Goal: Task Accomplishment & Management: Manage account settings

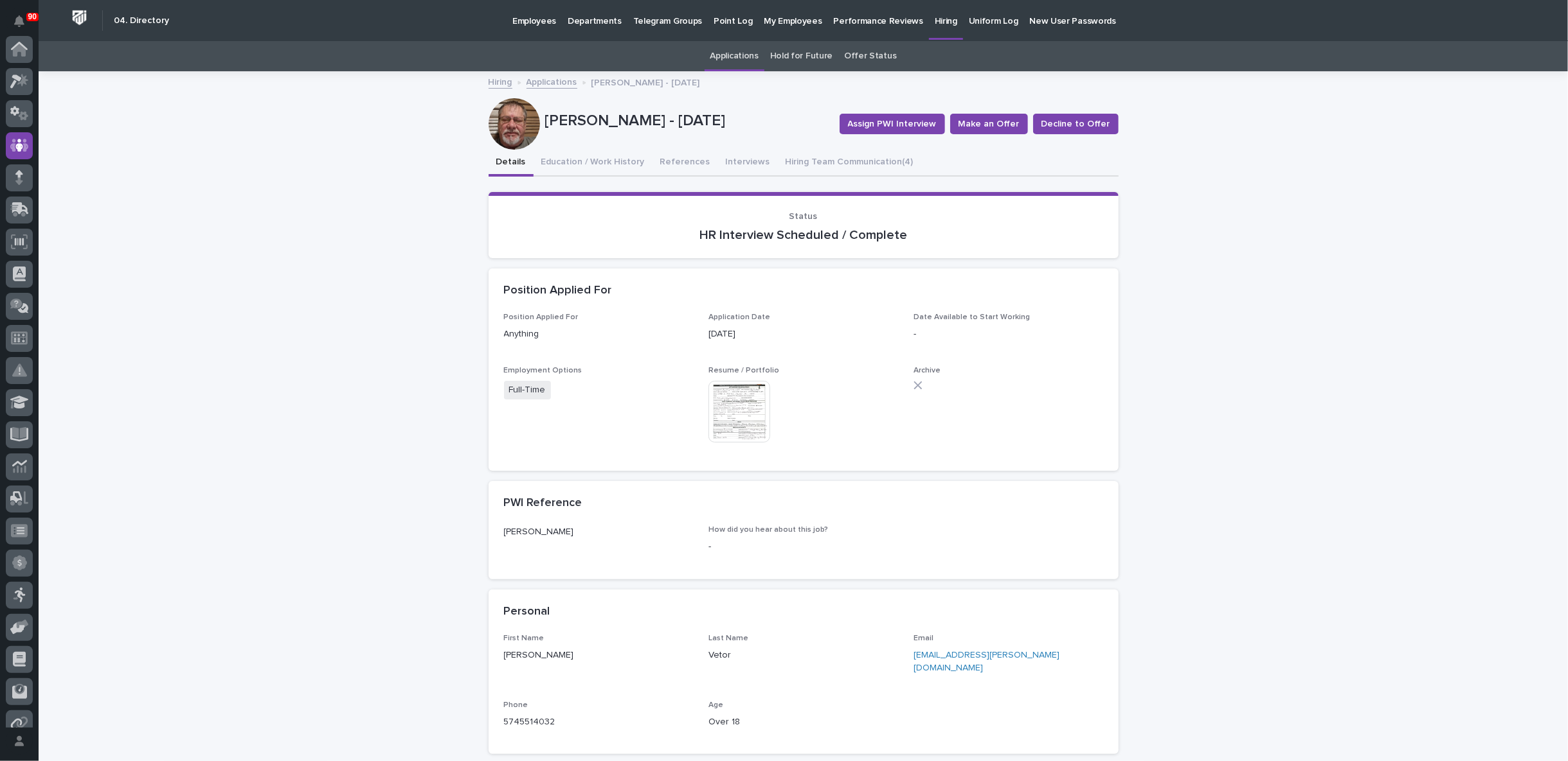
scroll to position [96, 0]
click at [500, 79] on link "Hiring" at bounding box center [500, 82] width 23 height 15
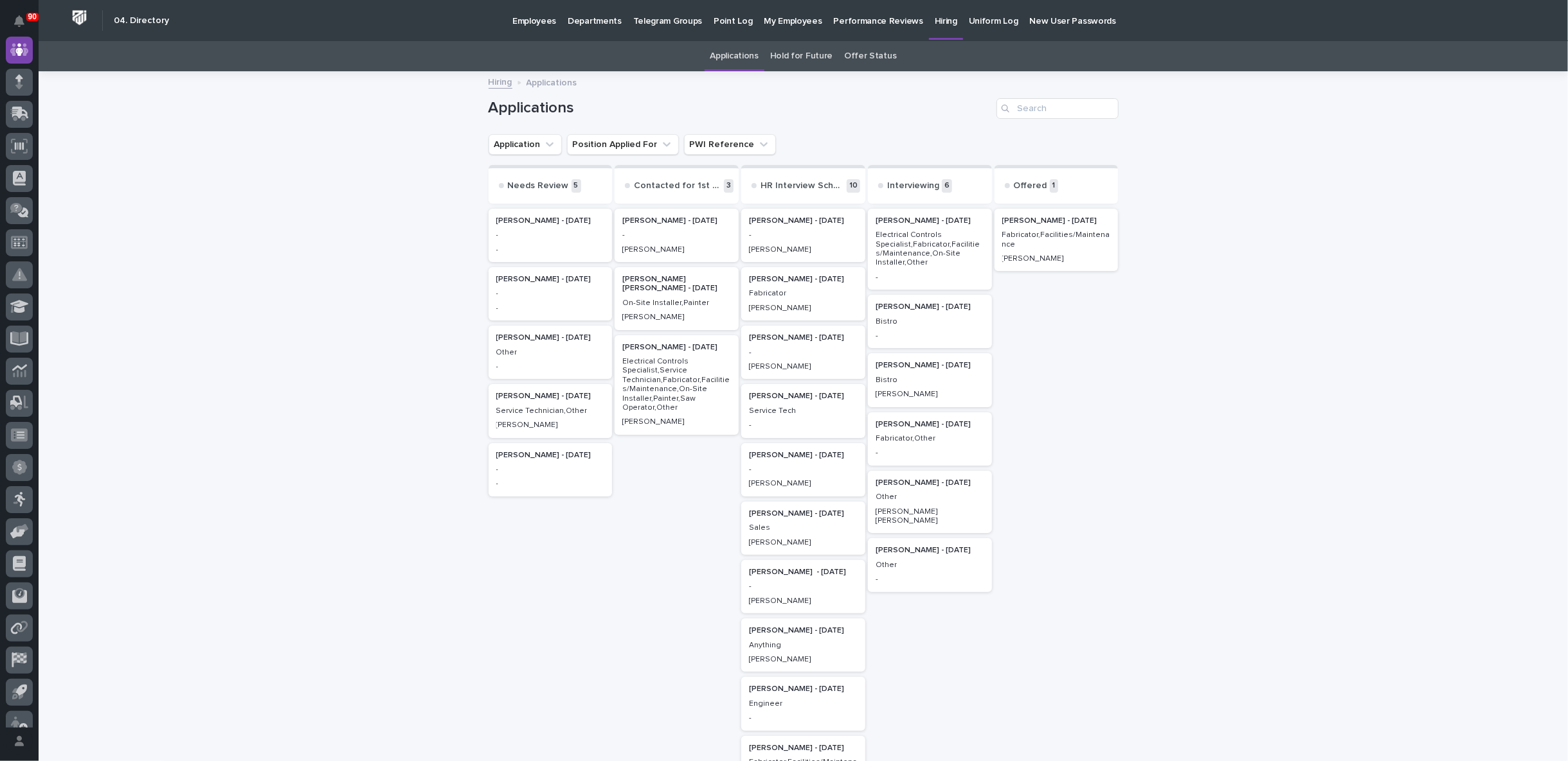
click at [919, 484] on p "[PERSON_NAME] - [DATE]" at bounding box center [930, 483] width 109 height 9
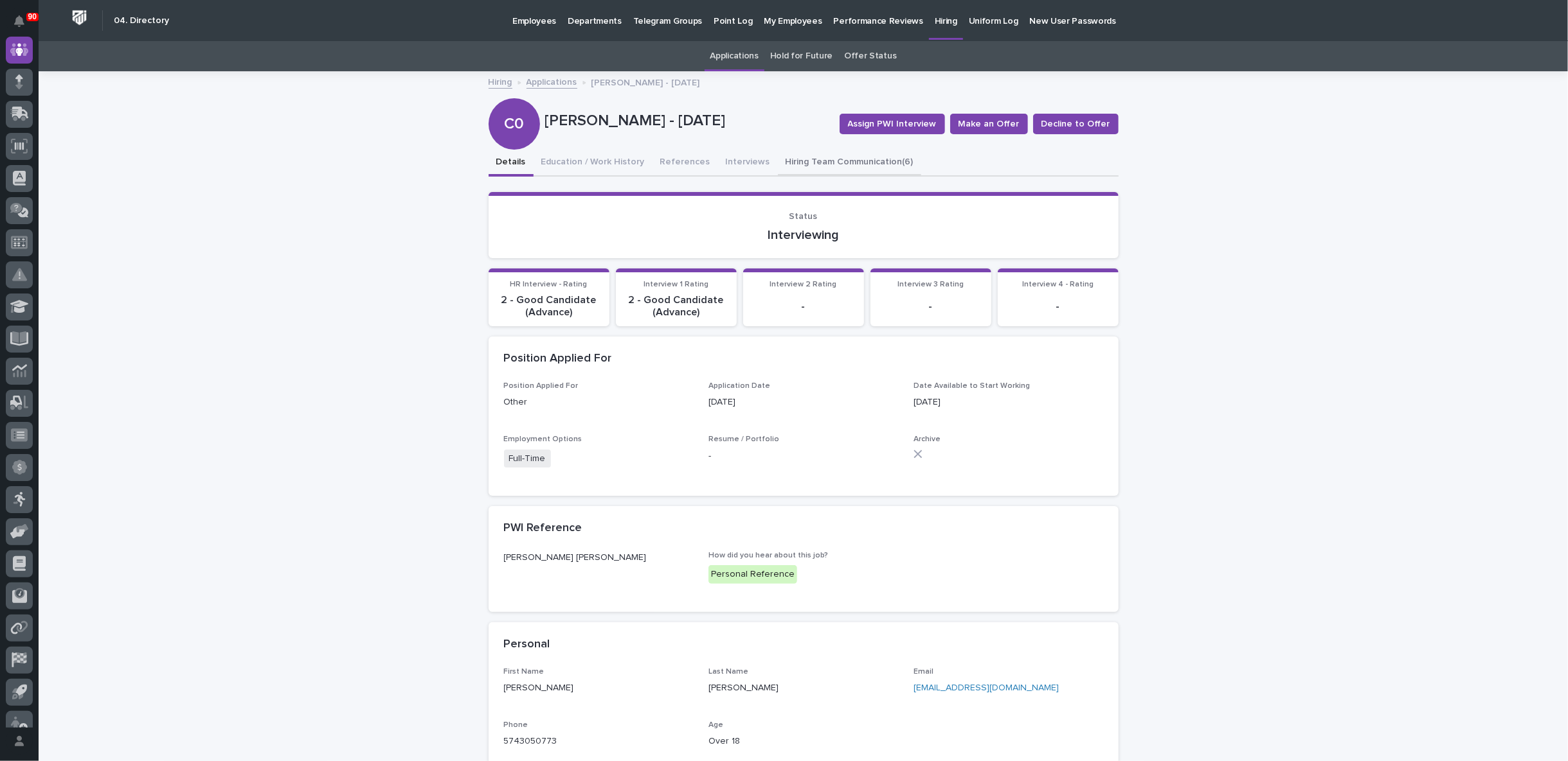
click at [836, 159] on button "Hiring Team Communication (6)" at bounding box center [850, 163] width 144 height 27
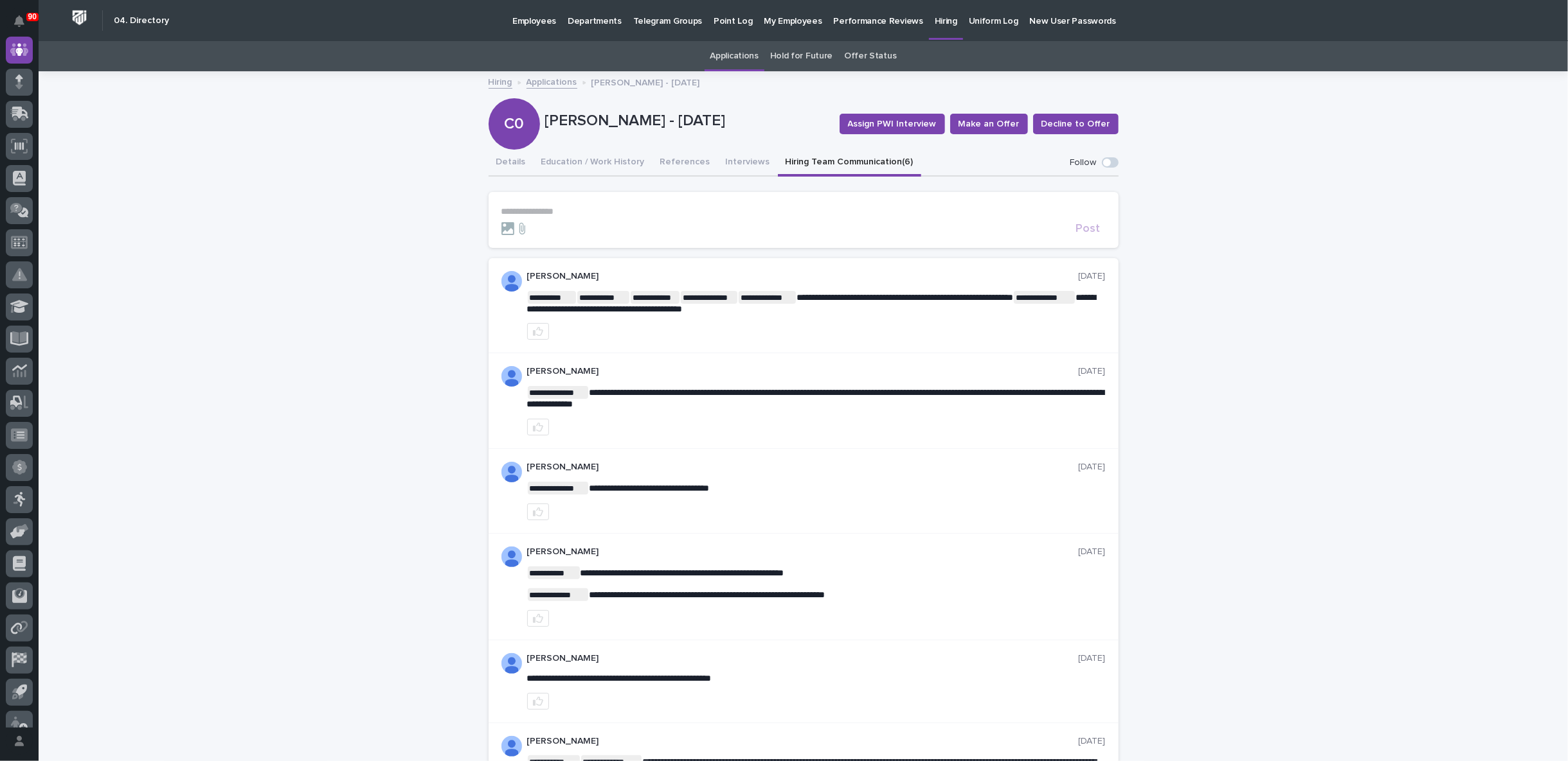
click at [489, 82] on link "Hiring" at bounding box center [500, 82] width 23 height 15
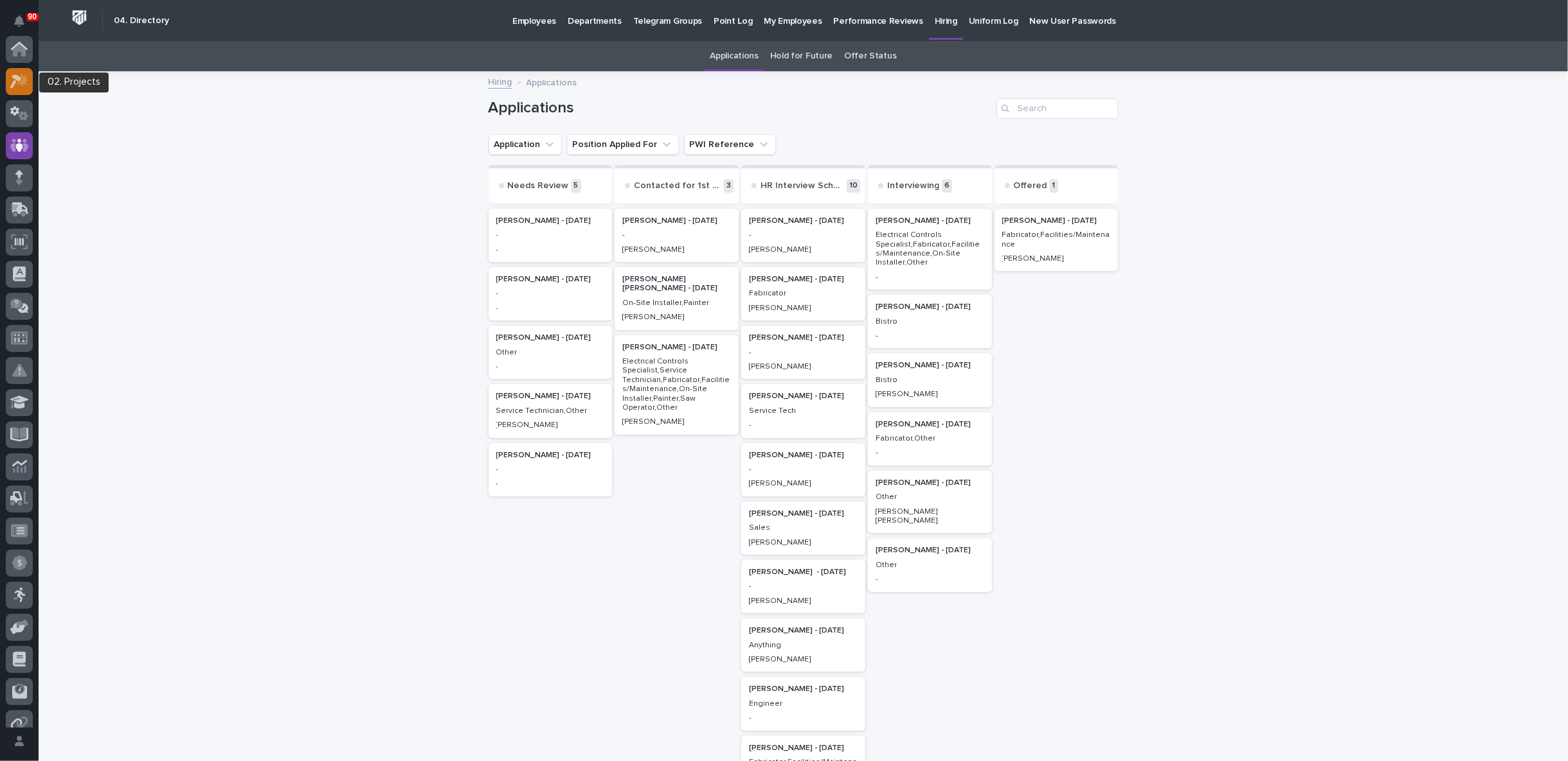
click at [19, 80] on icon at bounding box center [16, 82] width 11 height 14
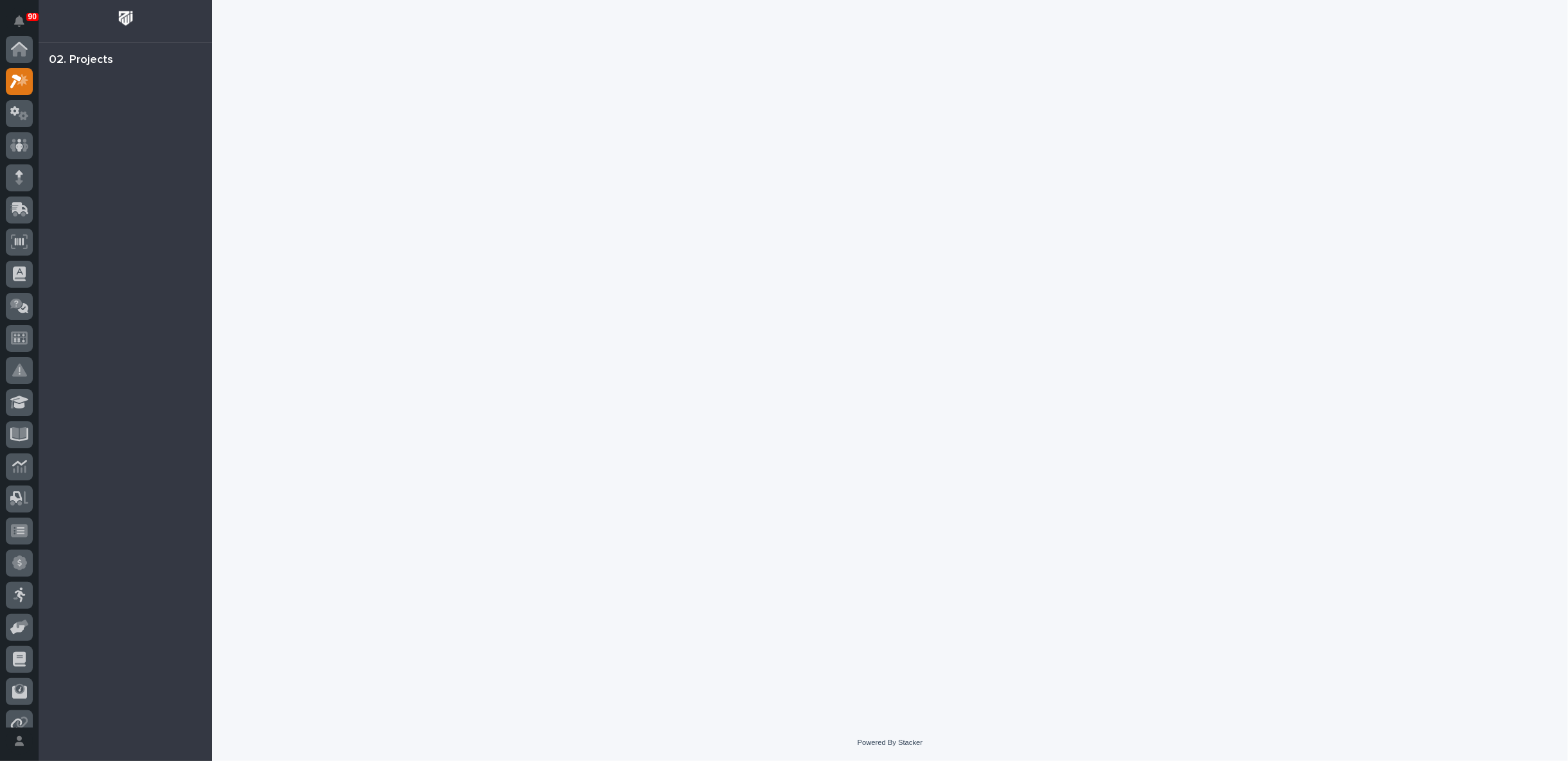
scroll to position [32, 0]
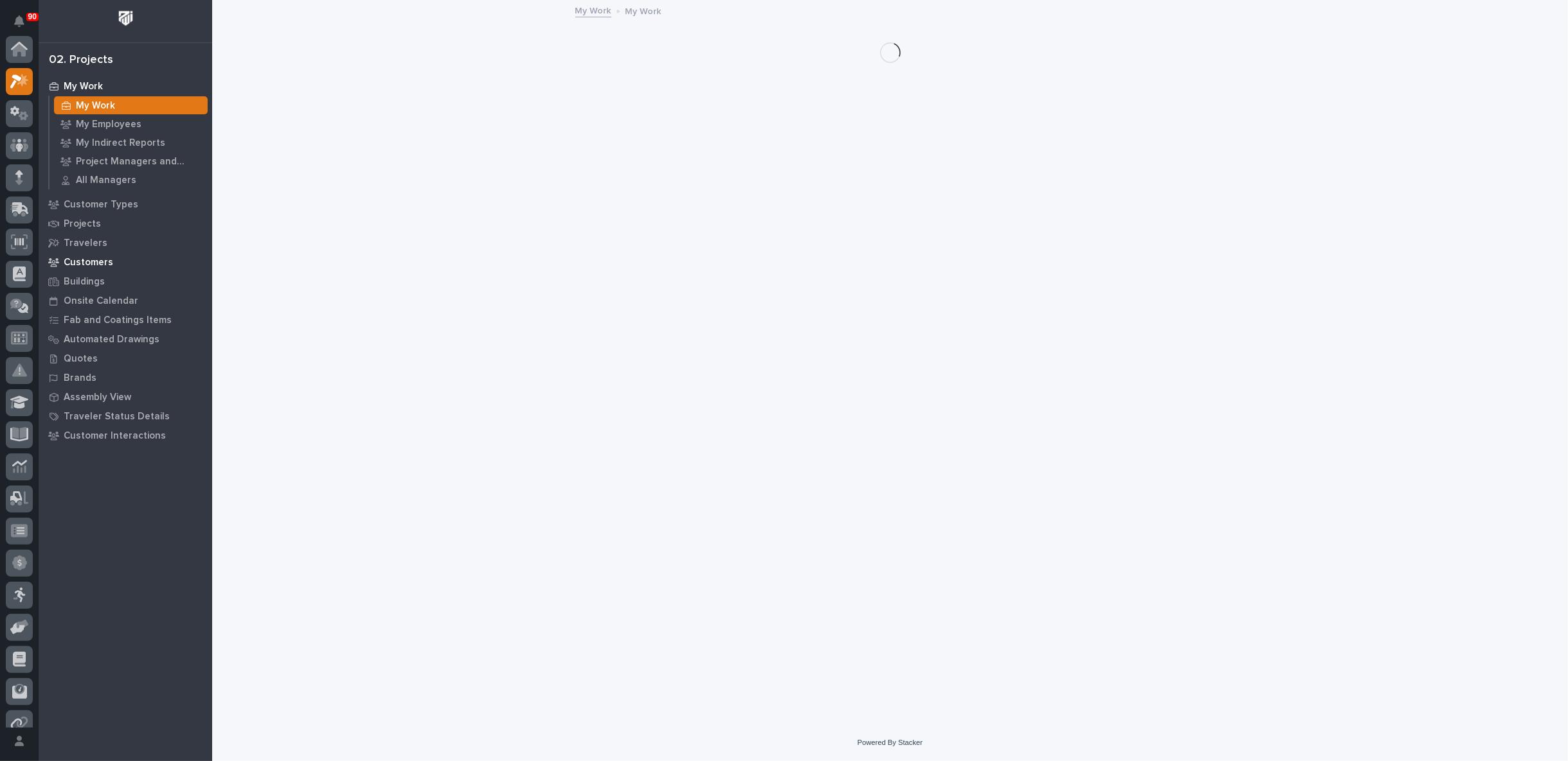
scroll to position [32, 0]
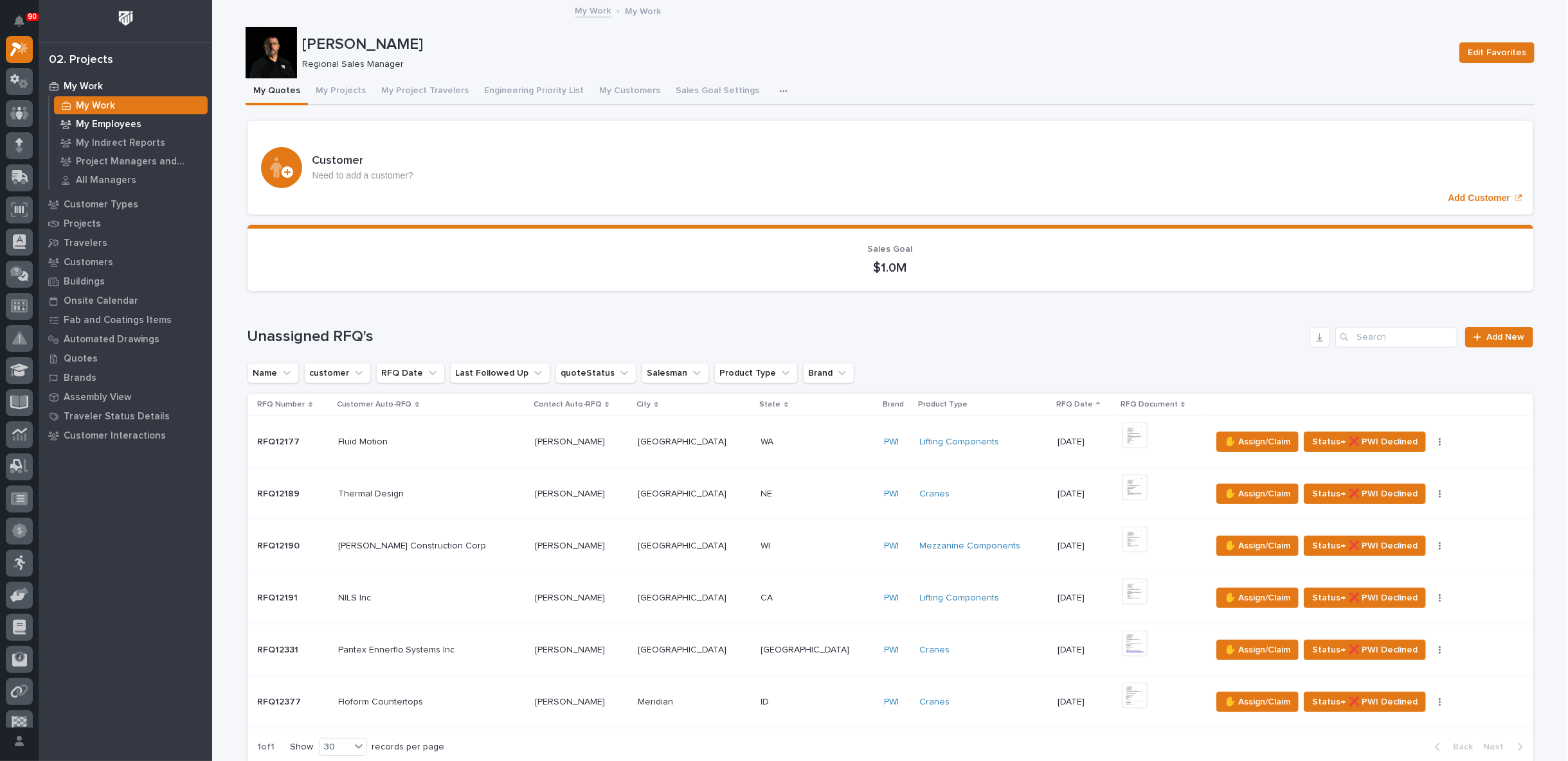
click at [113, 122] on p "My Employees" at bounding box center [108, 124] width 66 height 11
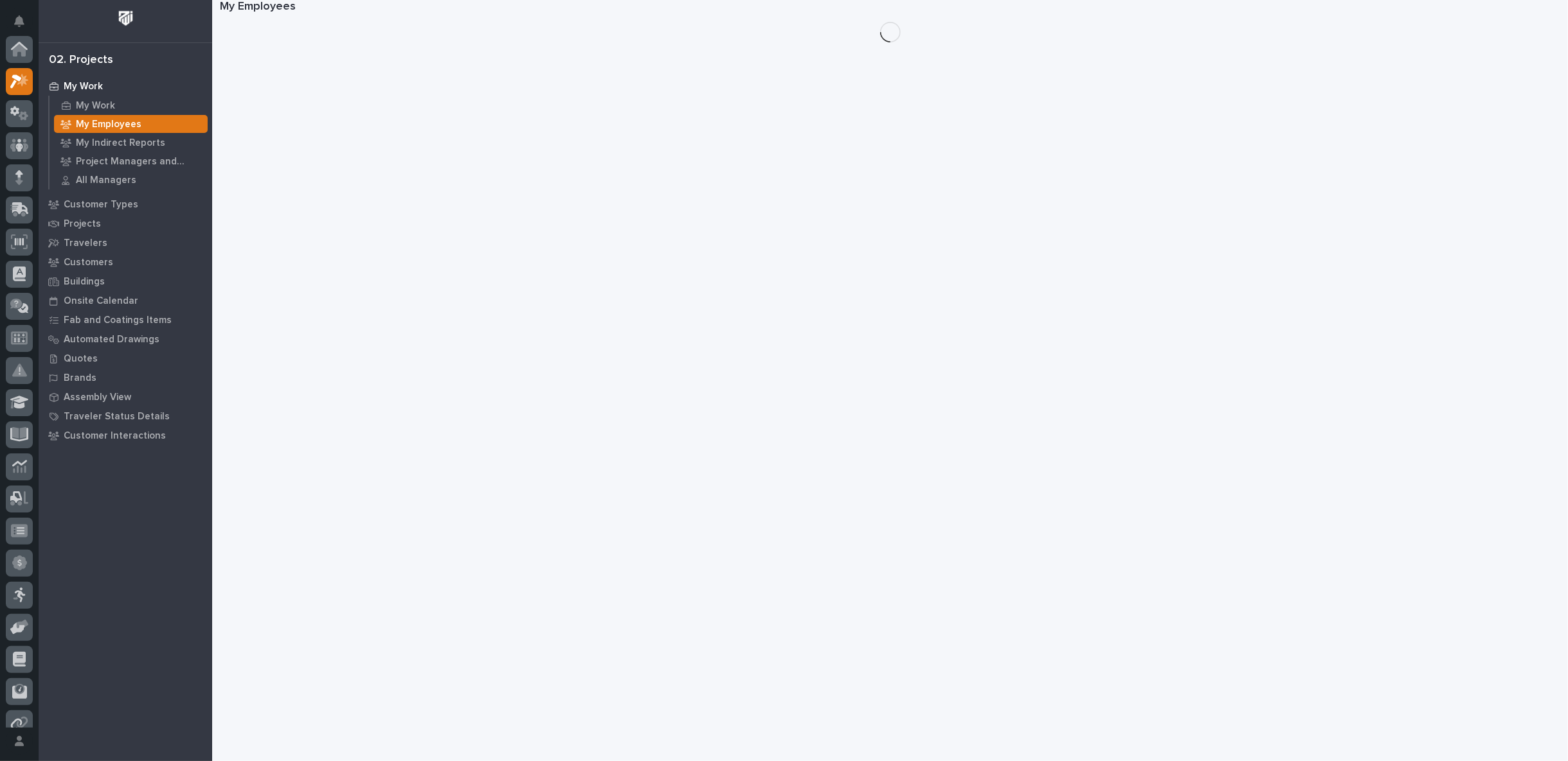
scroll to position [32, 0]
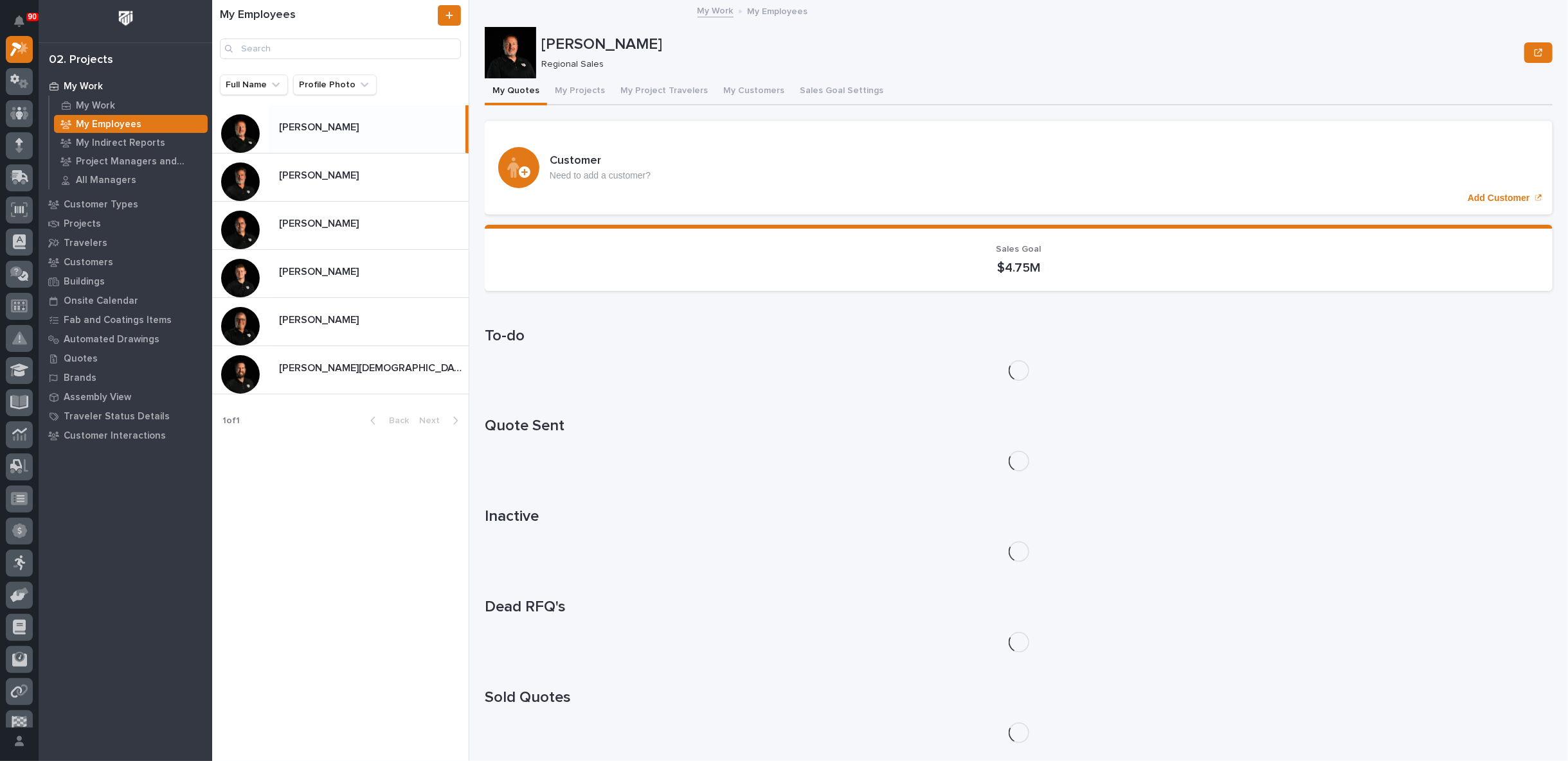
click at [328, 128] on p "[PERSON_NAME]" at bounding box center [320, 126] width 82 height 15
click at [660, 86] on button "My Project Travelers" at bounding box center [664, 92] width 103 height 27
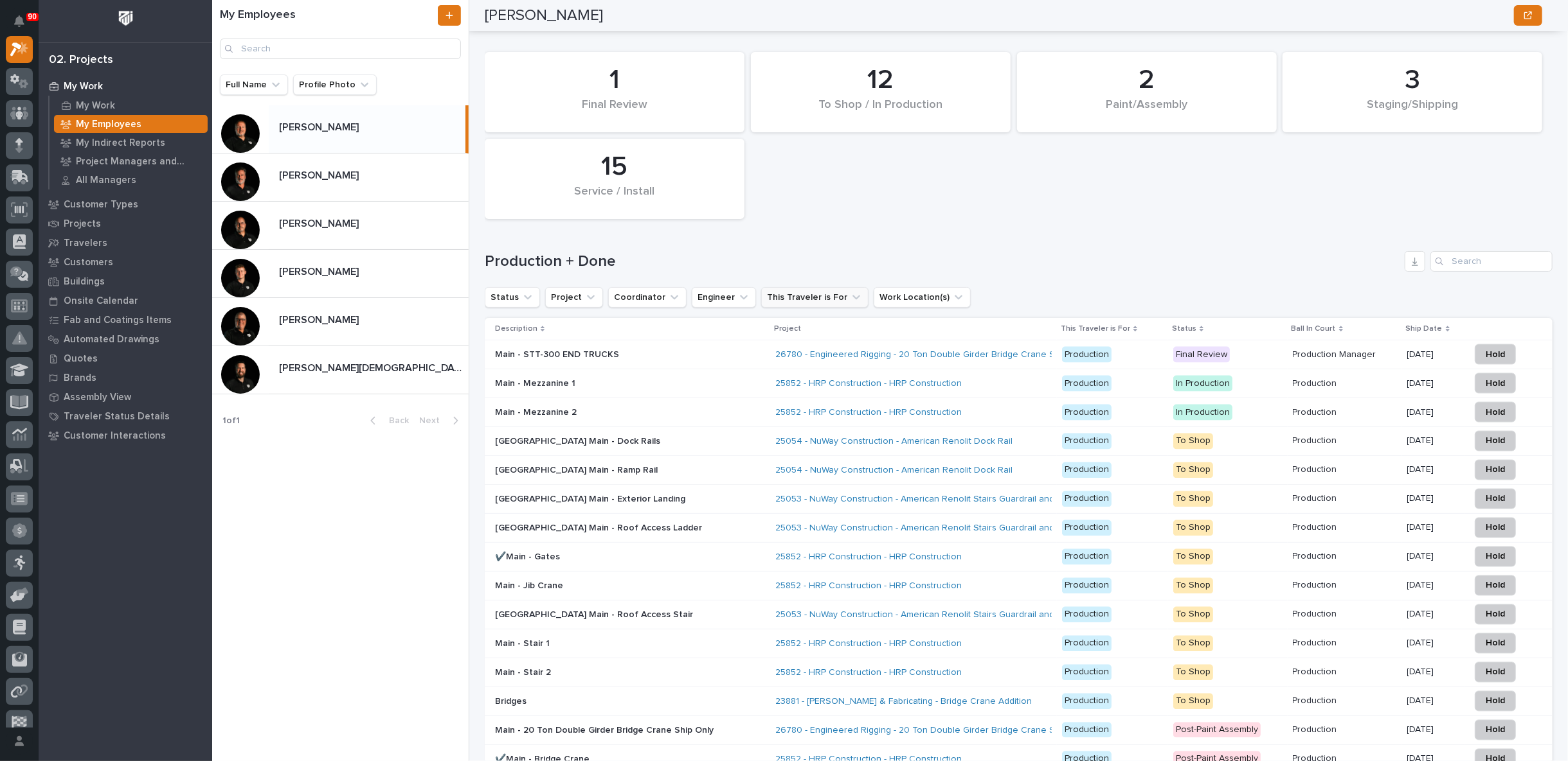
scroll to position [1855, 0]
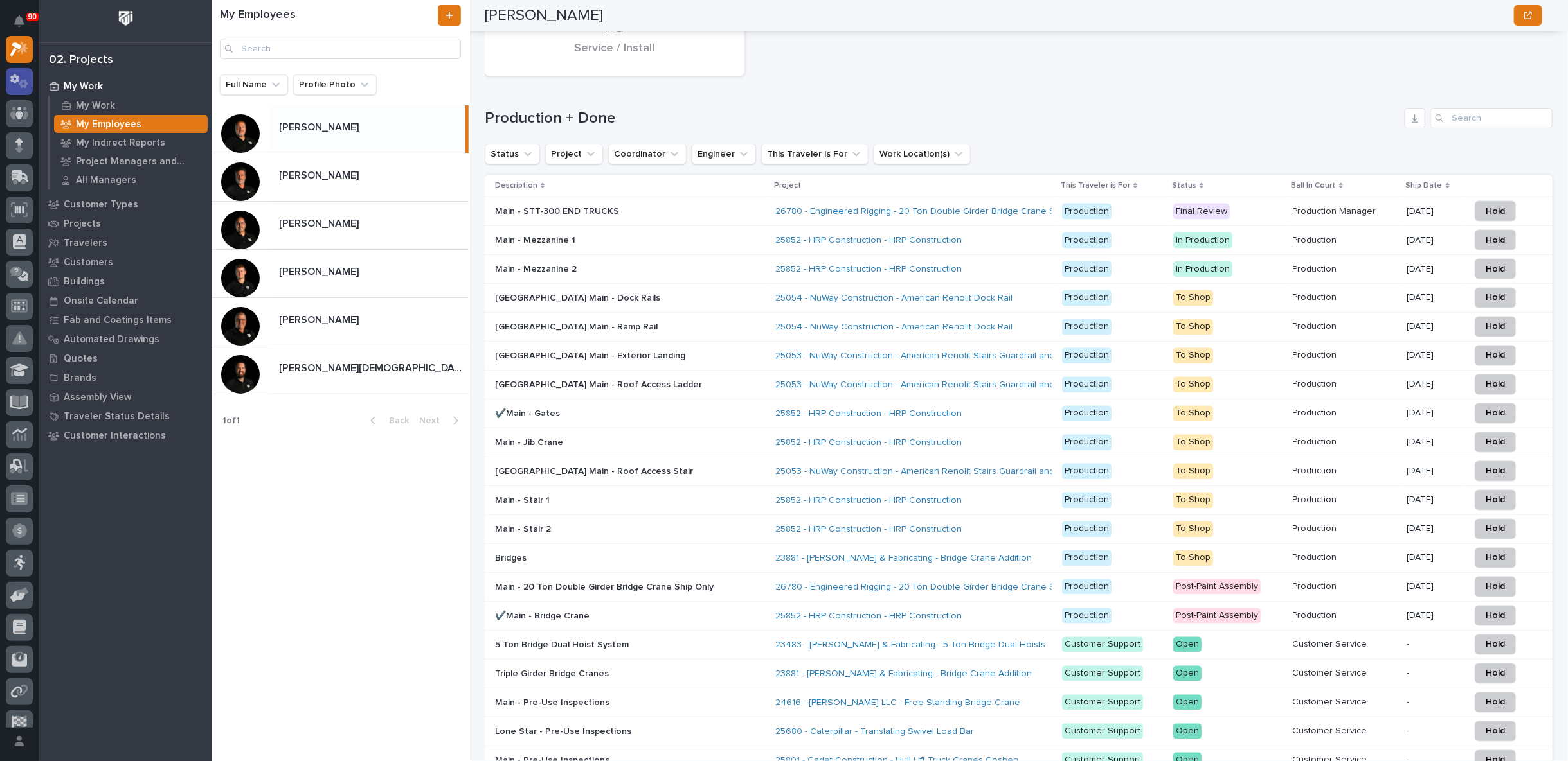
click at [17, 76] on icon at bounding box center [15, 79] width 9 height 10
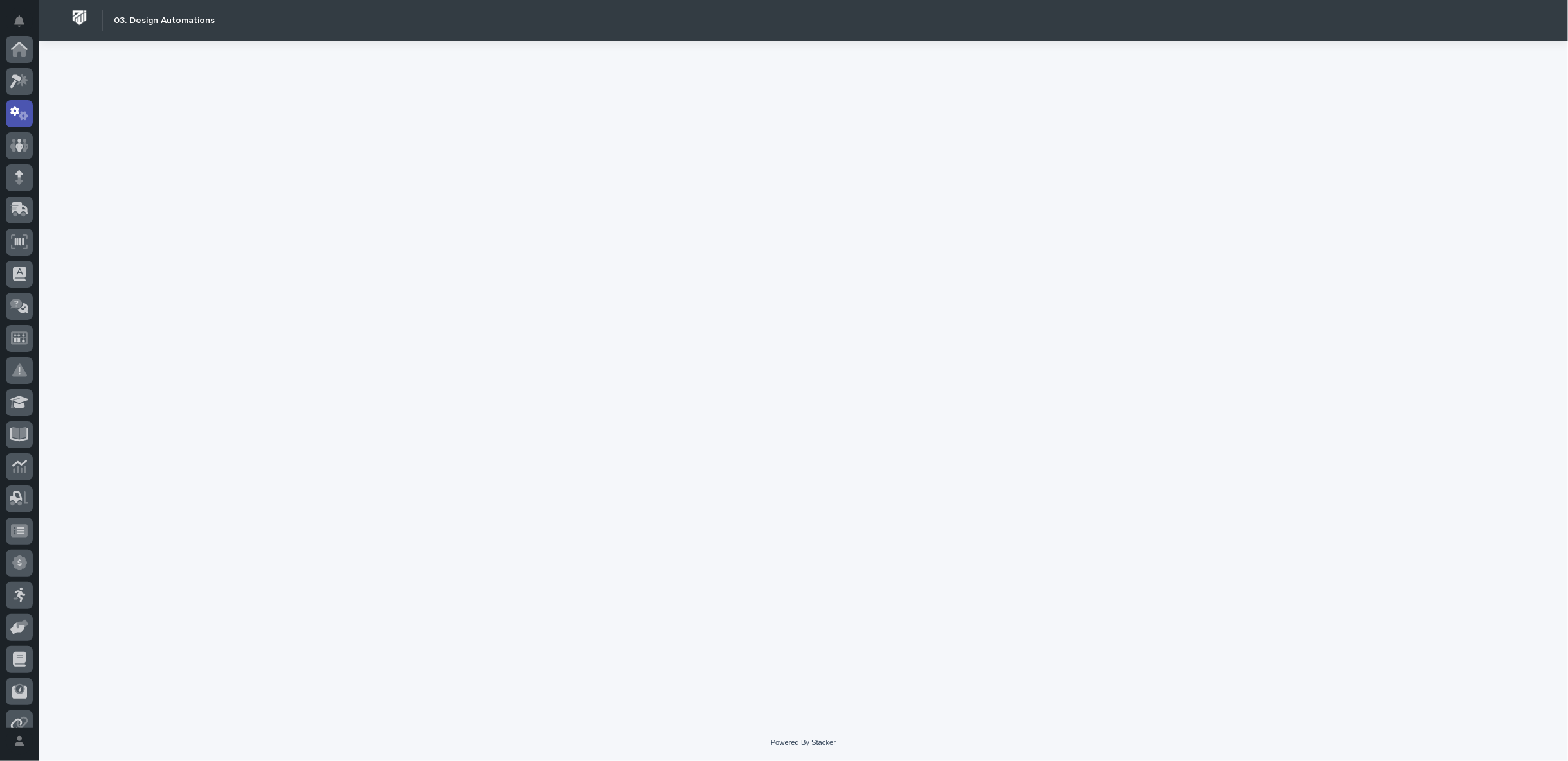
scroll to position [63, 0]
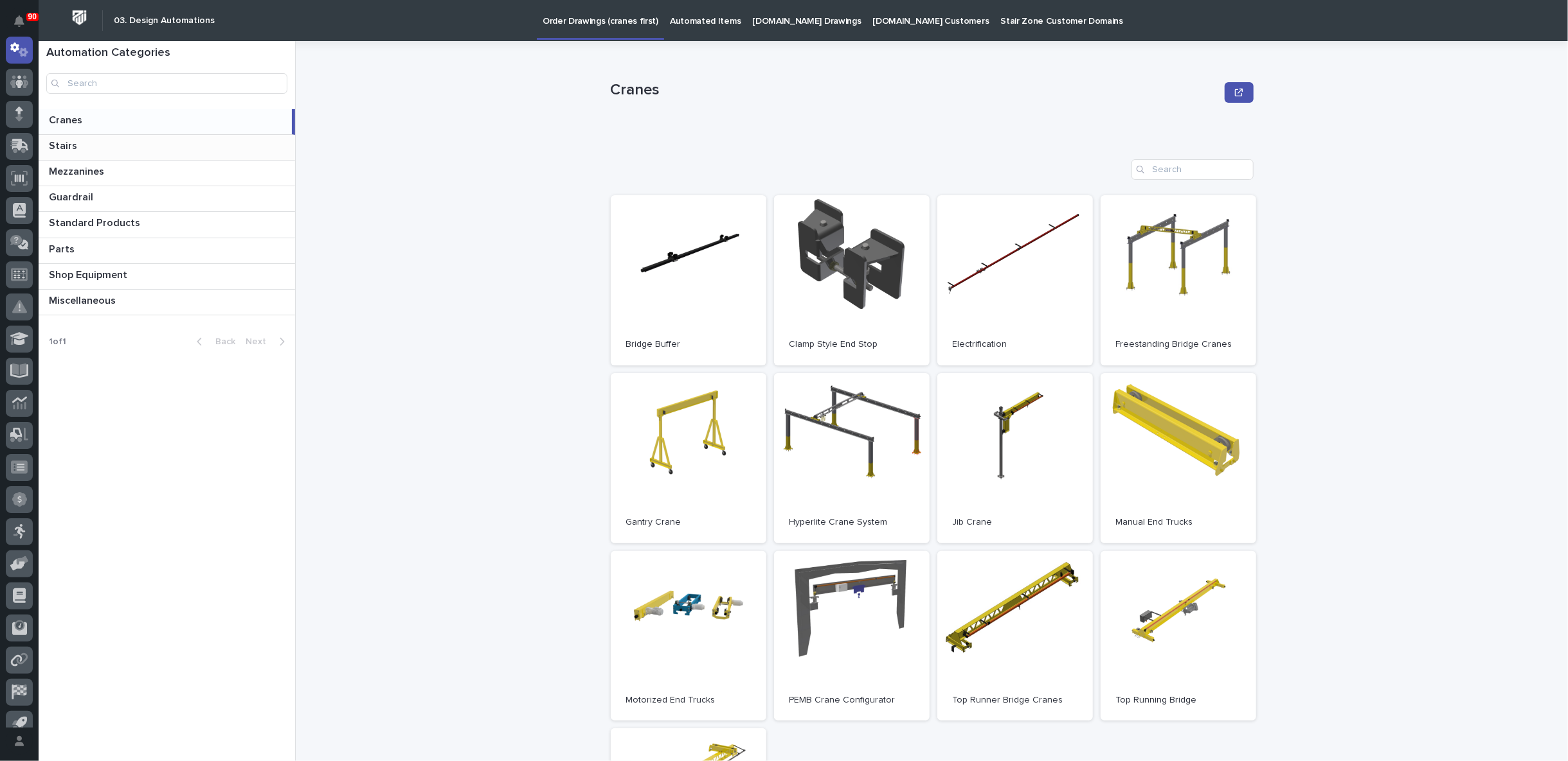
click at [85, 146] on p at bounding box center [169, 146] width 241 height 12
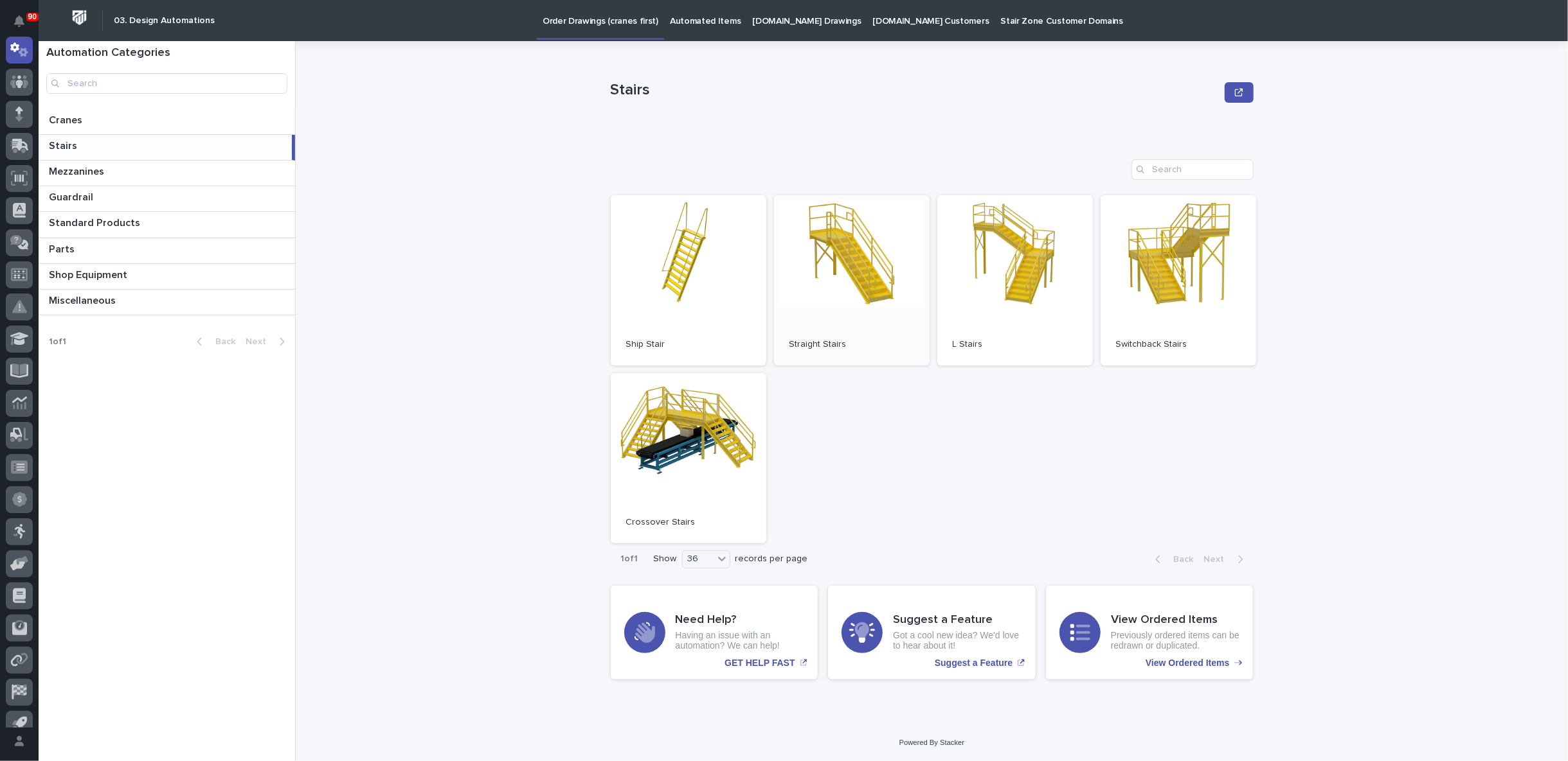
click at [842, 252] on link "Open" at bounding box center [852, 280] width 156 height 170
click at [95, 223] on p "Standard Products" at bounding box center [96, 222] width 94 height 15
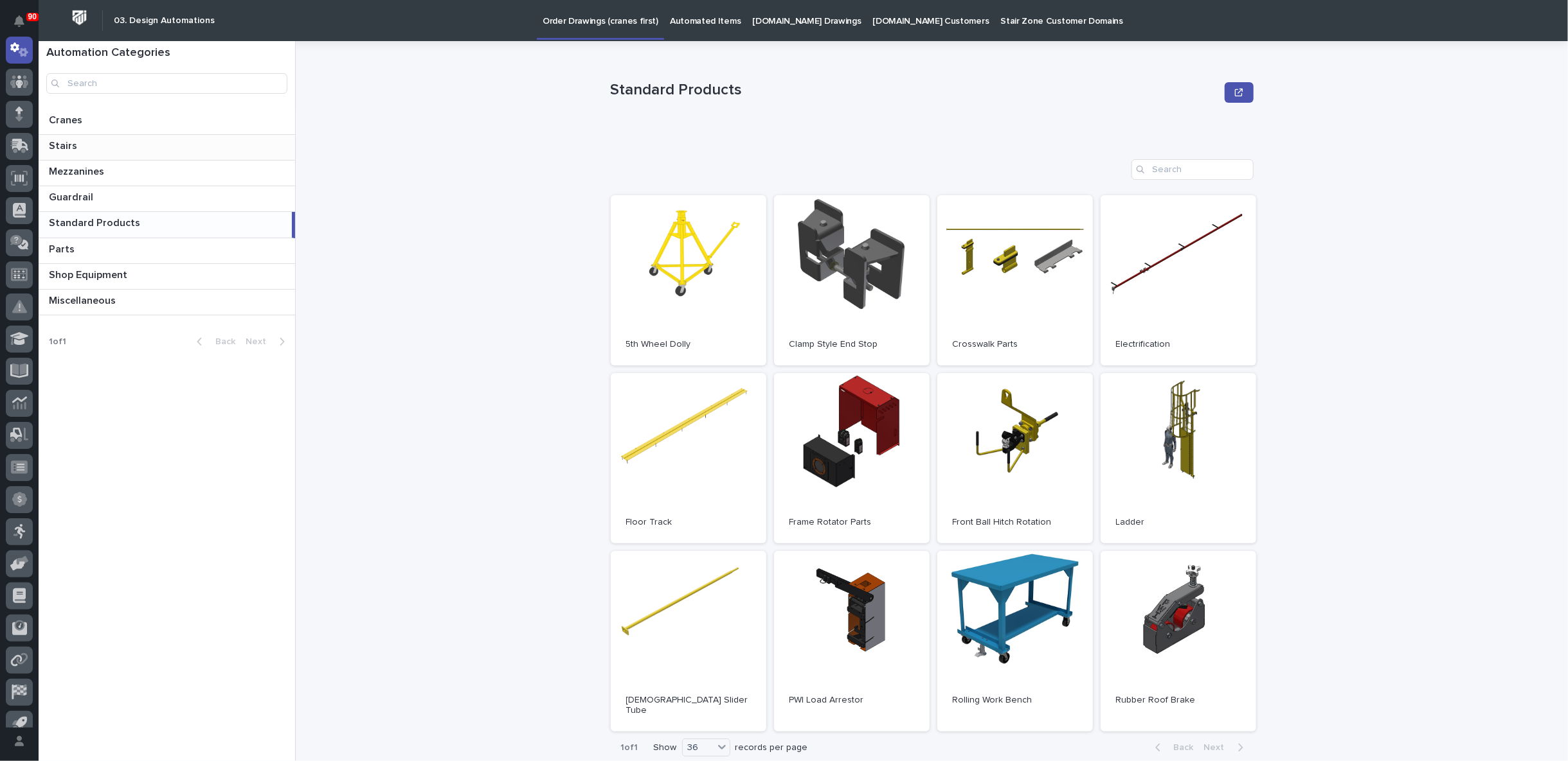
click at [87, 144] on p at bounding box center [169, 146] width 241 height 12
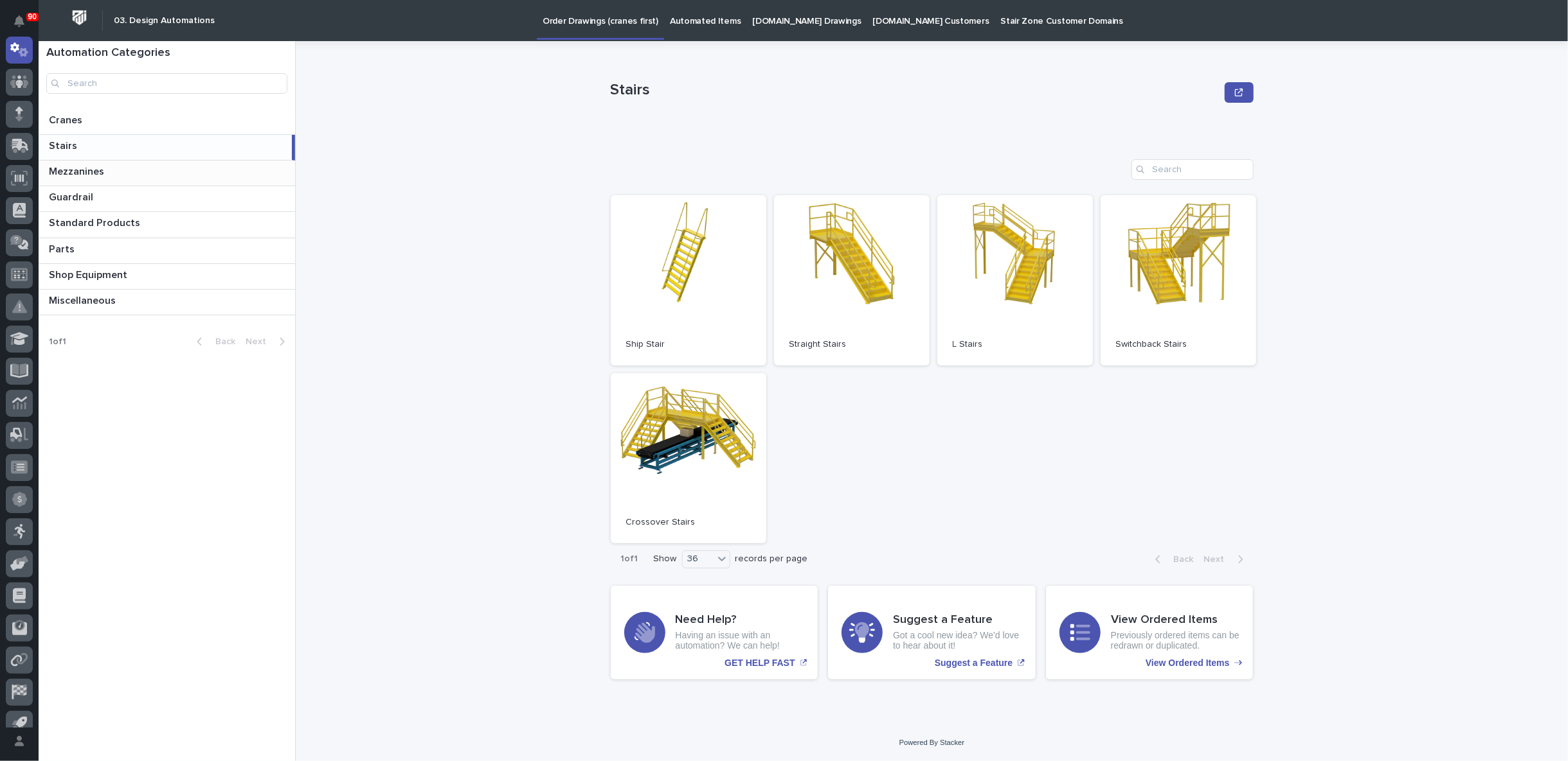
click at [88, 168] on p "Mezzanines" at bounding box center [78, 171] width 58 height 15
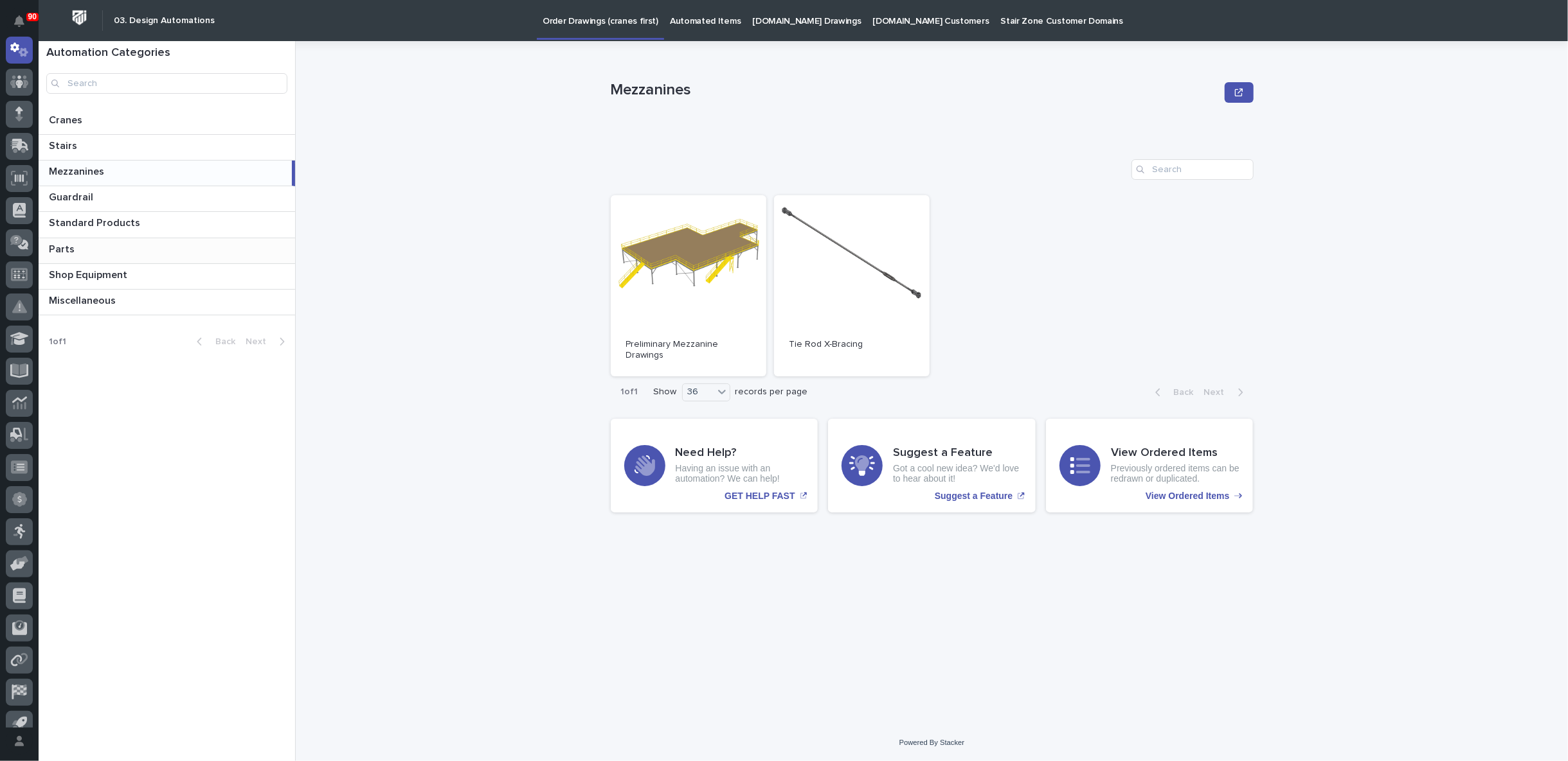
click at [96, 243] on p at bounding box center [169, 249] width 241 height 12
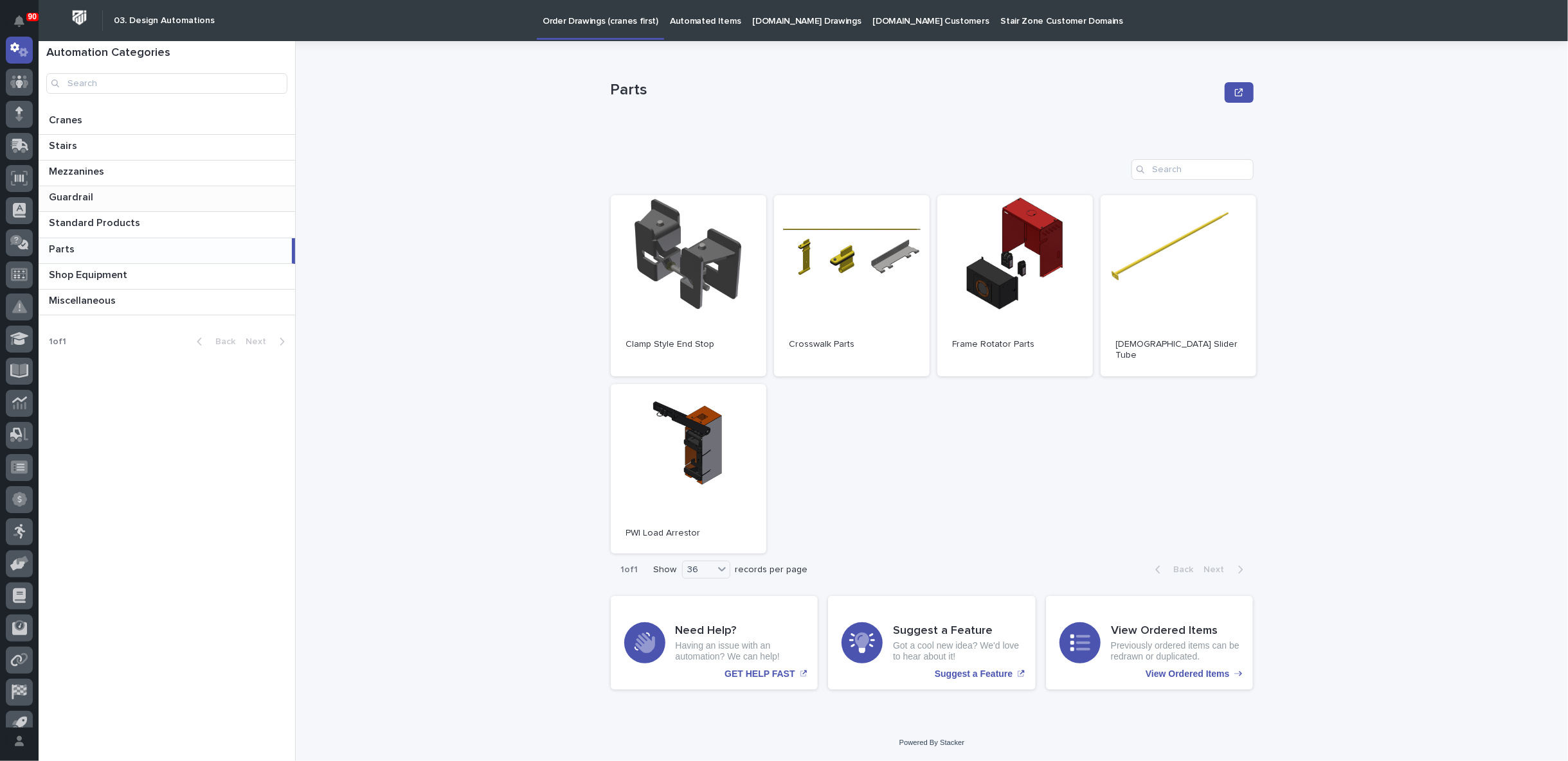
click at [88, 196] on p "Guardrail" at bounding box center [73, 196] width 47 height 15
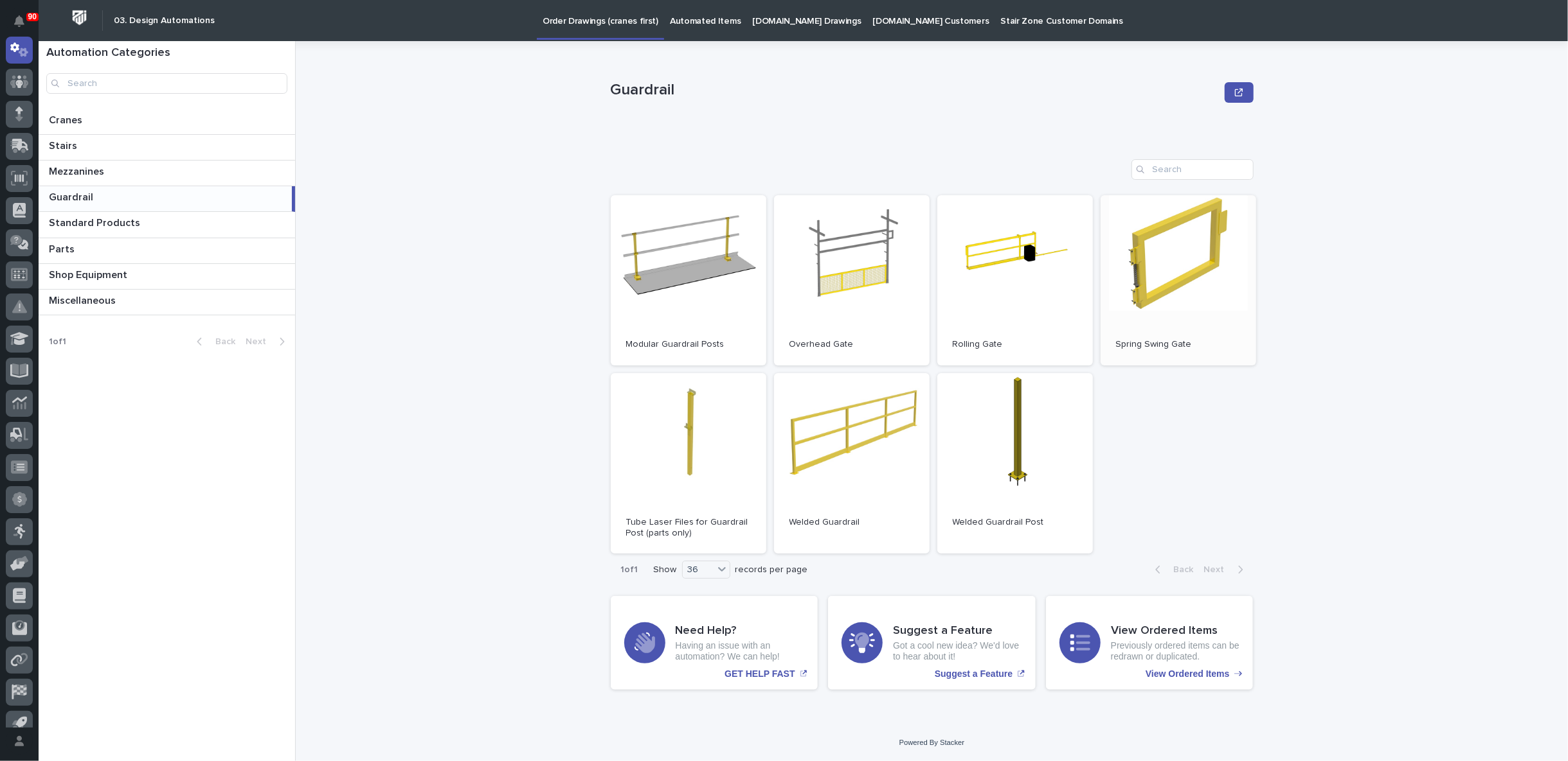
click at [1173, 307] on link "Open" at bounding box center [1179, 280] width 156 height 170
click at [20, 76] on icon at bounding box center [20, 82] width 19 height 15
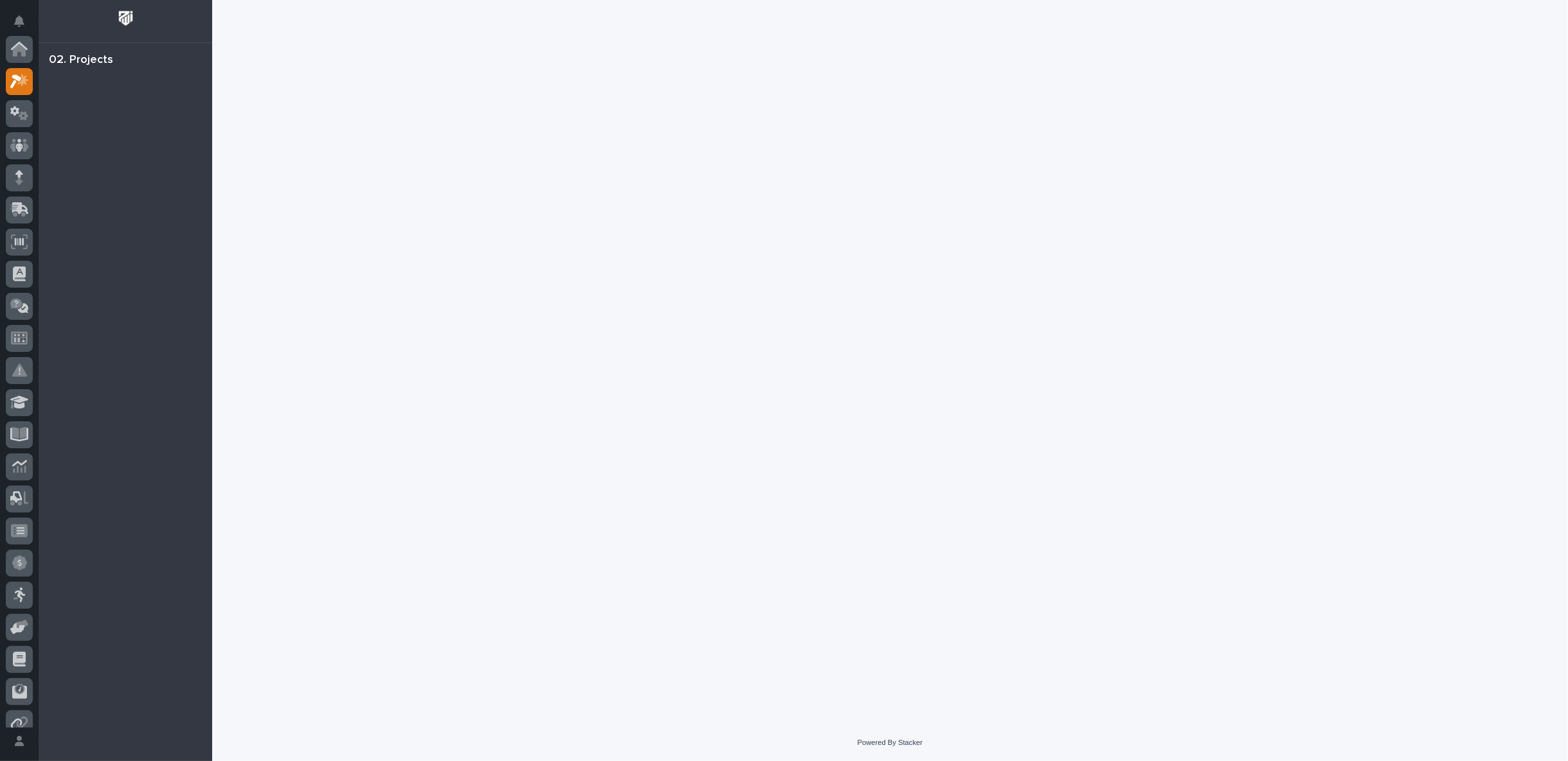
scroll to position [32, 0]
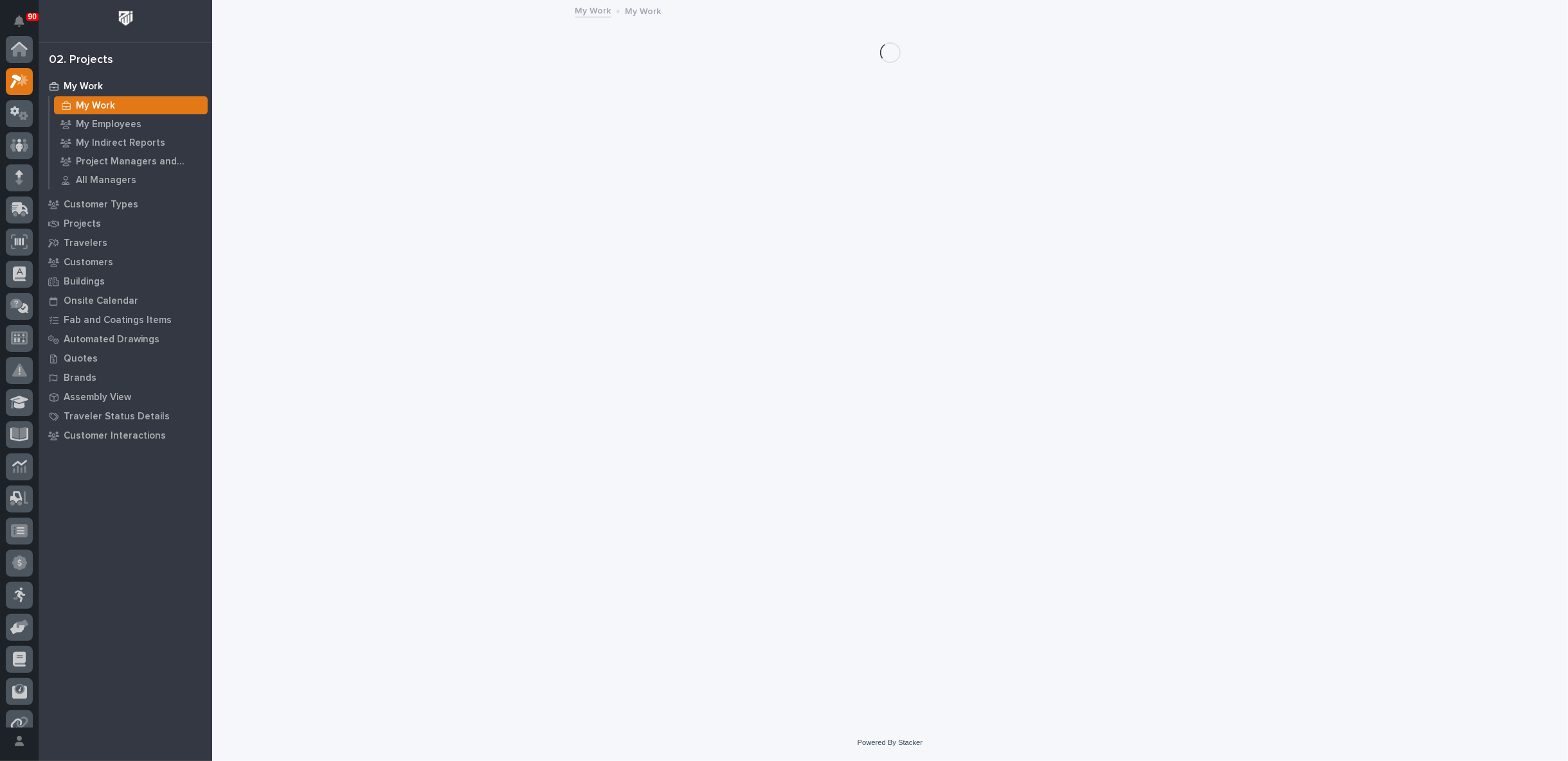
scroll to position [32, 0]
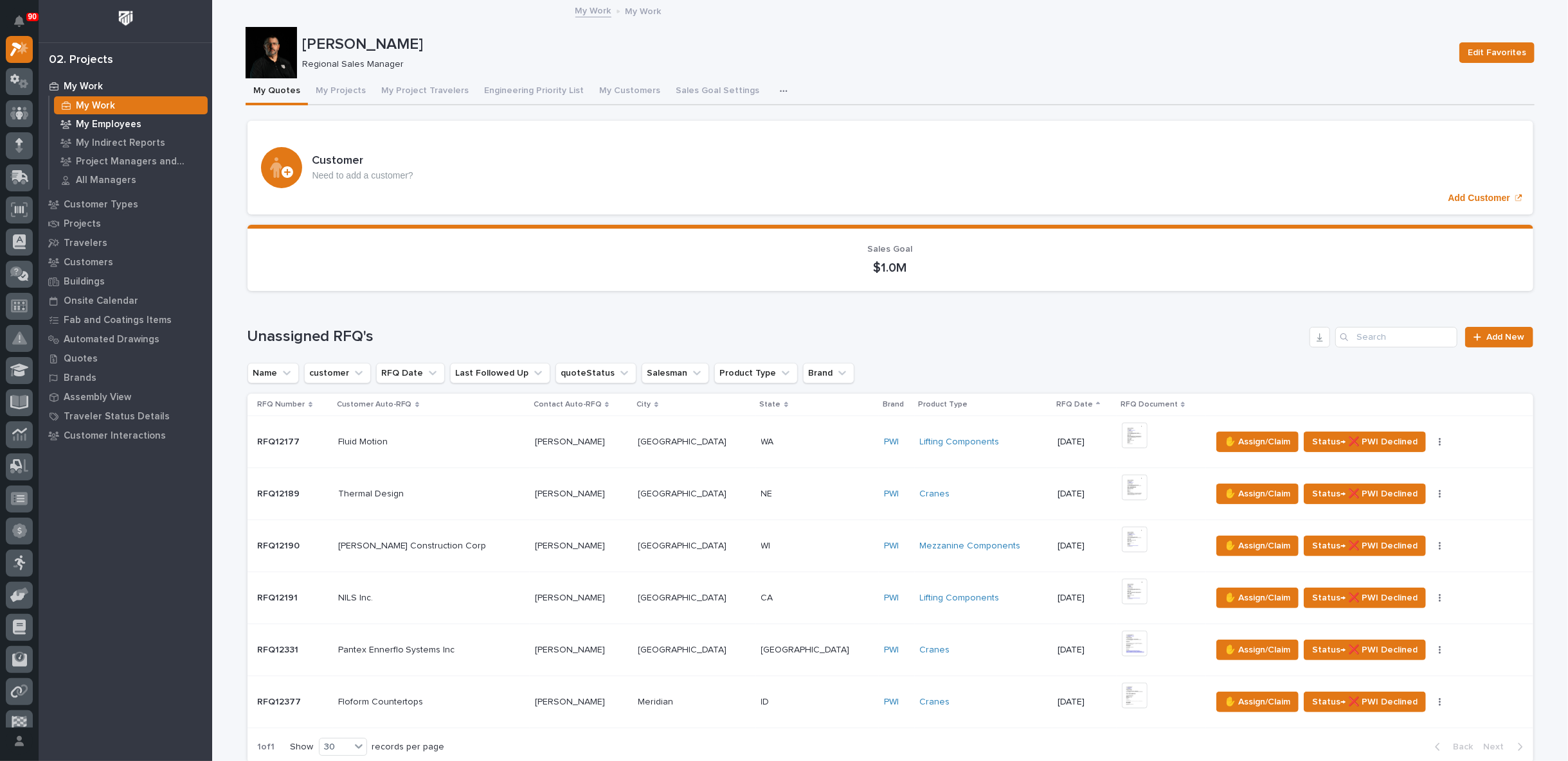
click at [111, 122] on p "My Employees" at bounding box center [108, 124] width 66 height 11
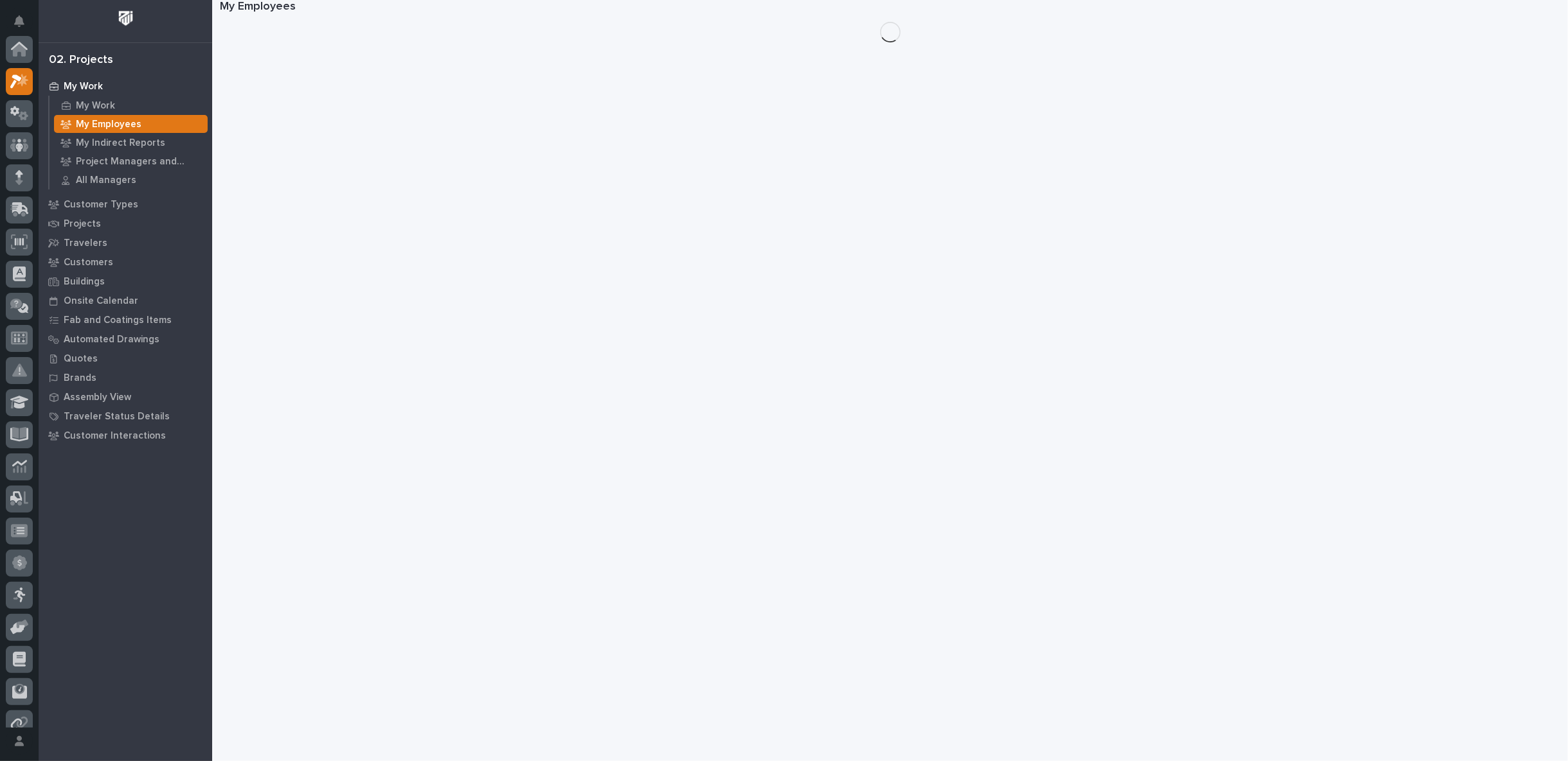
scroll to position [32, 0]
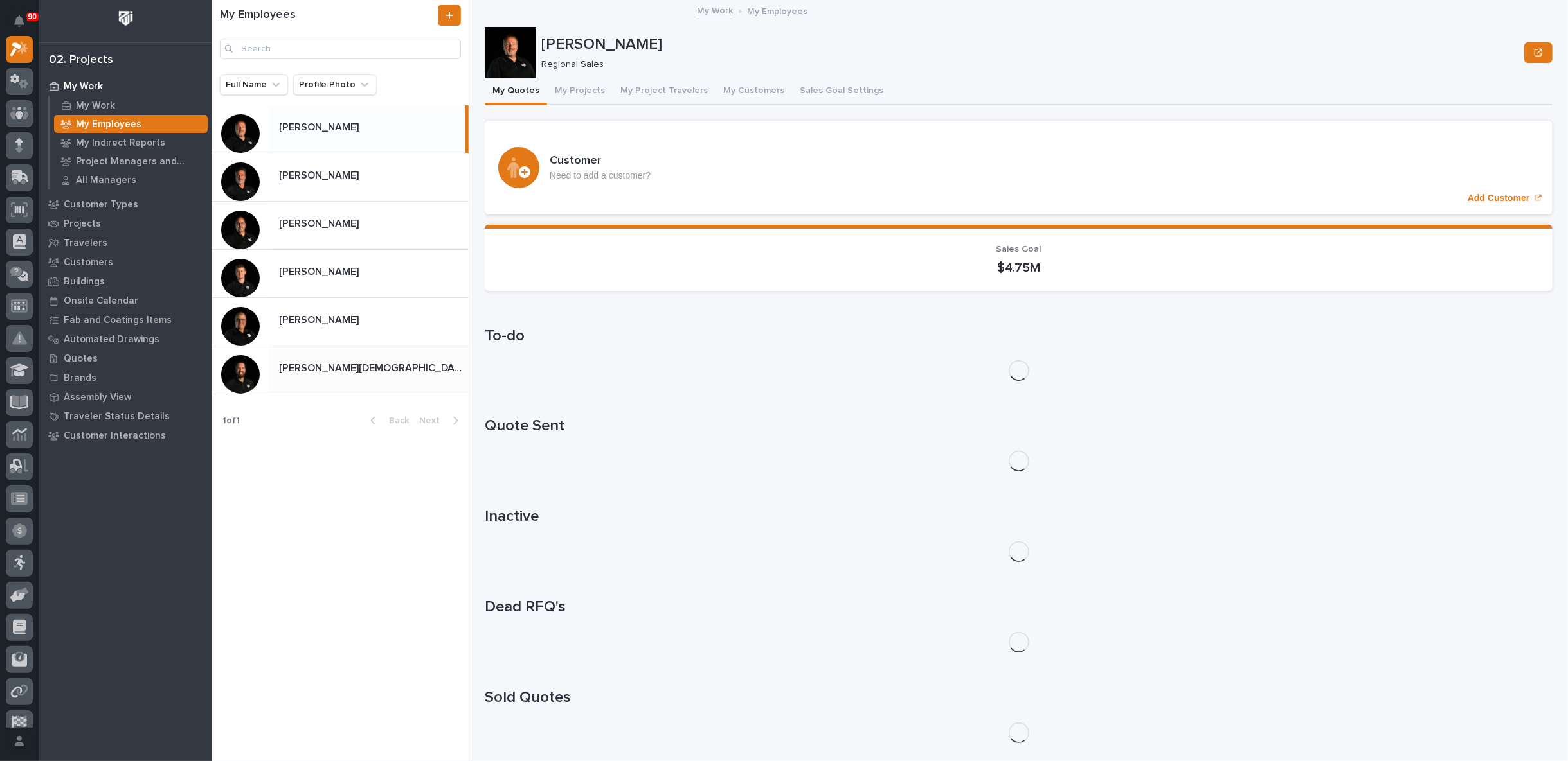
click at [321, 367] on p "[PERSON_NAME][DEMOGRAPHIC_DATA]" at bounding box center [372, 367] width 187 height 15
click at [308, 371] on p "[PERSON_NAME][DEMOGRAPHIC_DATA]" at bounding box center [370, 367] width 184 height 15
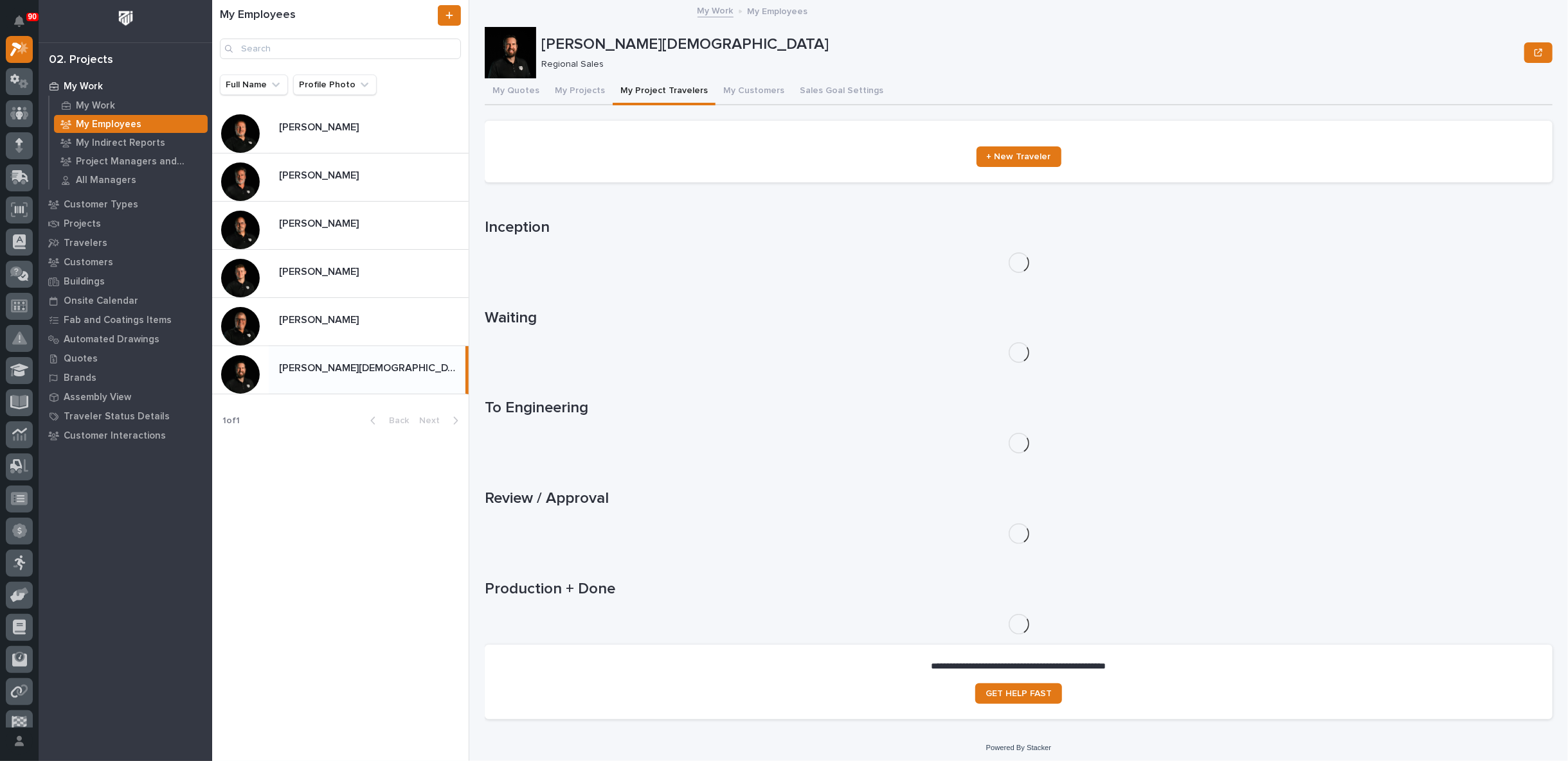
click at [649, 87] on button "My Project Travelers" at bounding box center [664, 92] width 103 height 27
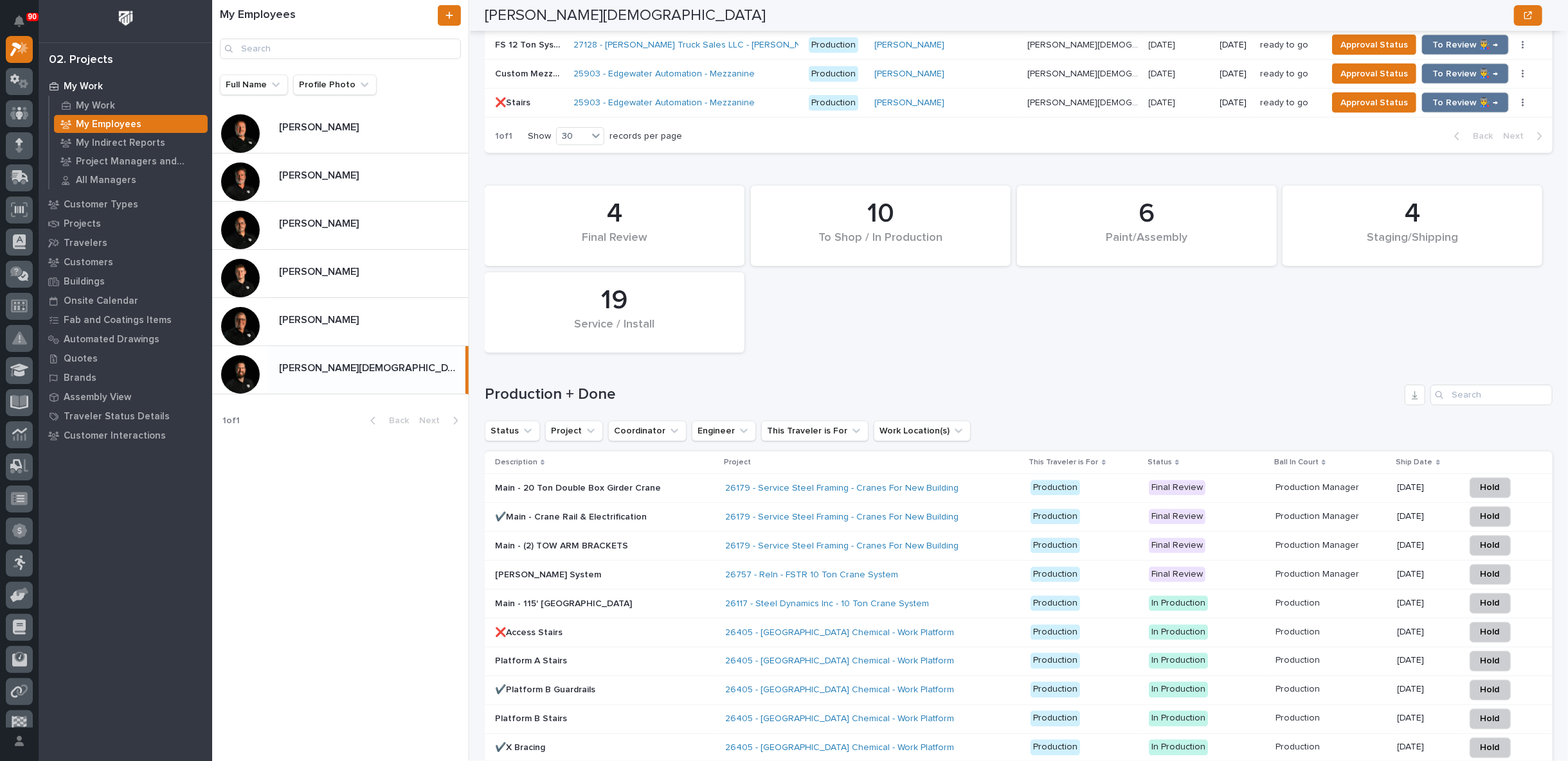
scroll to position [1855, 0]
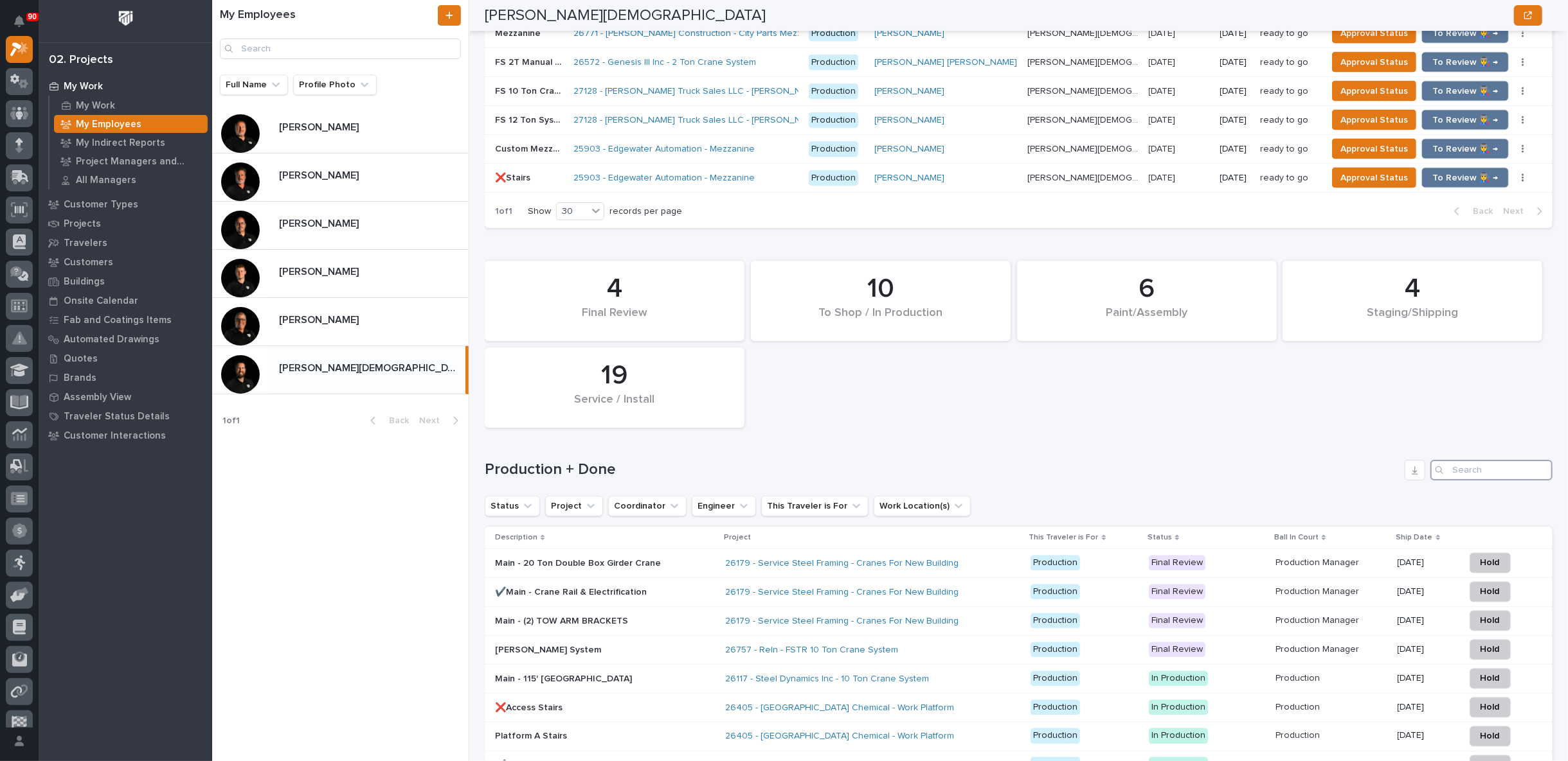
click at [1473, 460] on input "Search" at bounding box center [1492, 470] width 122 height 20
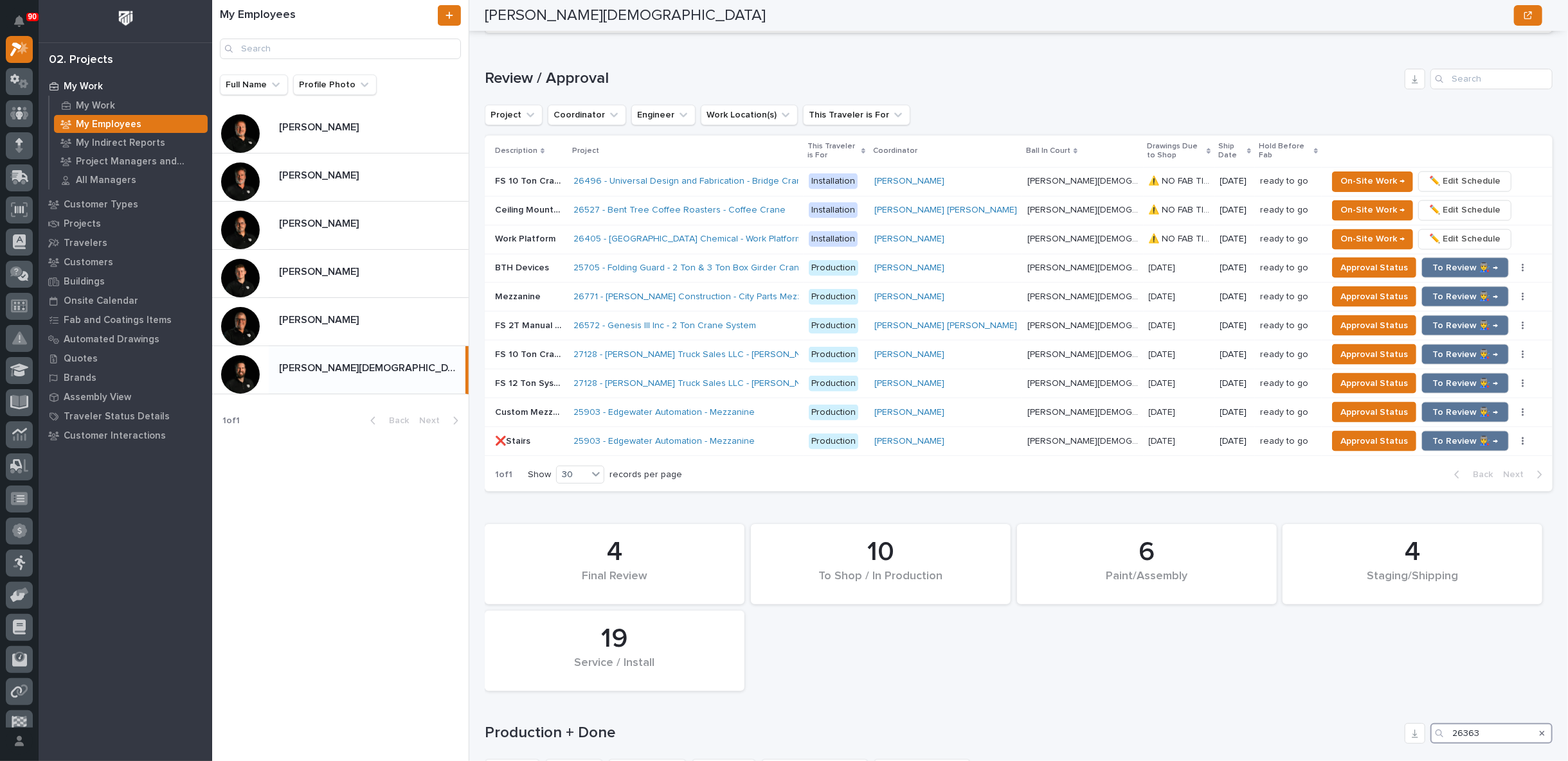
scroll to position [1620, 0]
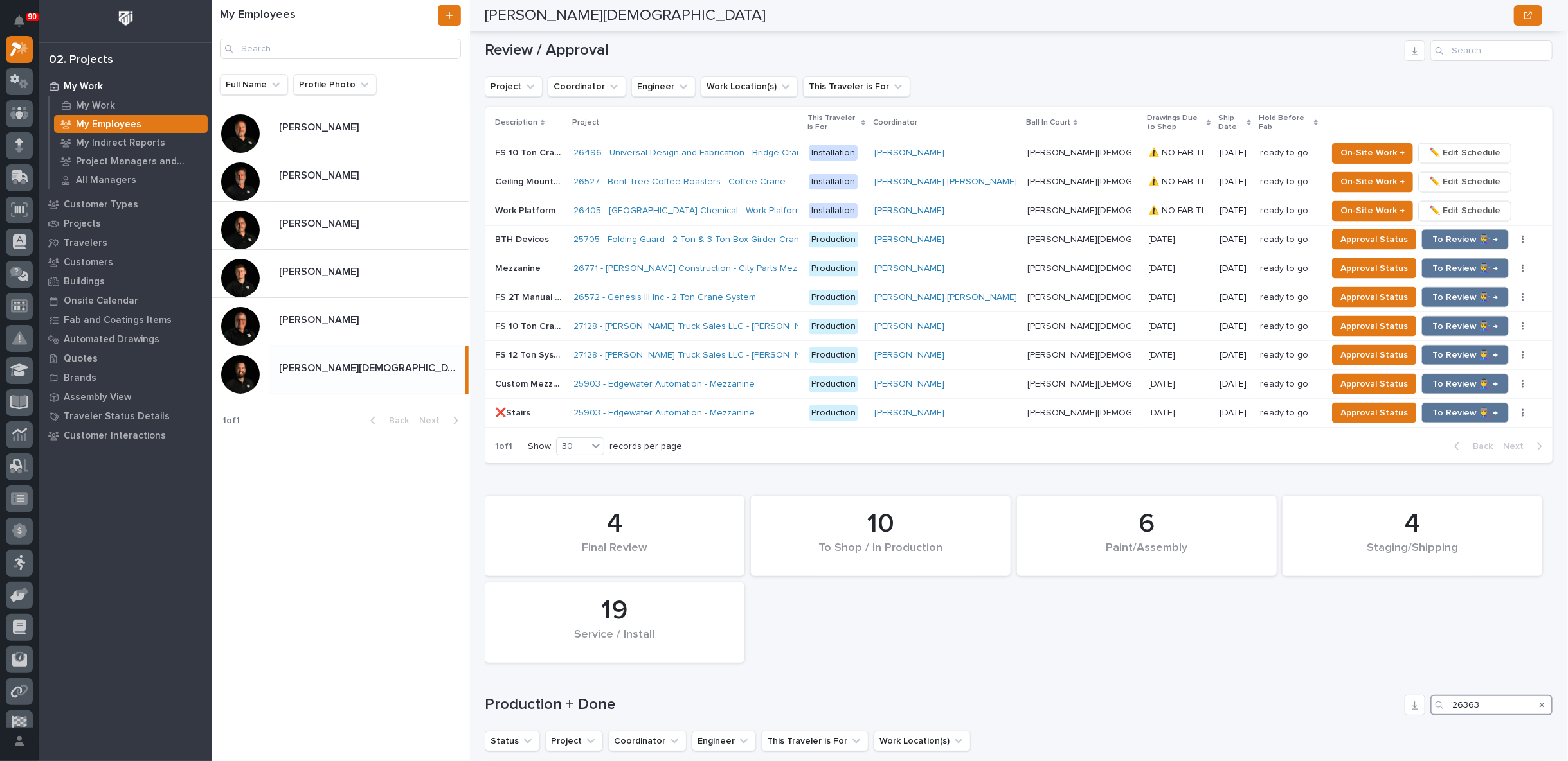
type input "26363"
click at [1539, 701] on icon "Search" at bounding box center [1542, 705] width 5 height 8
